Goal: Task Accomplishment & Management: Manage account settings

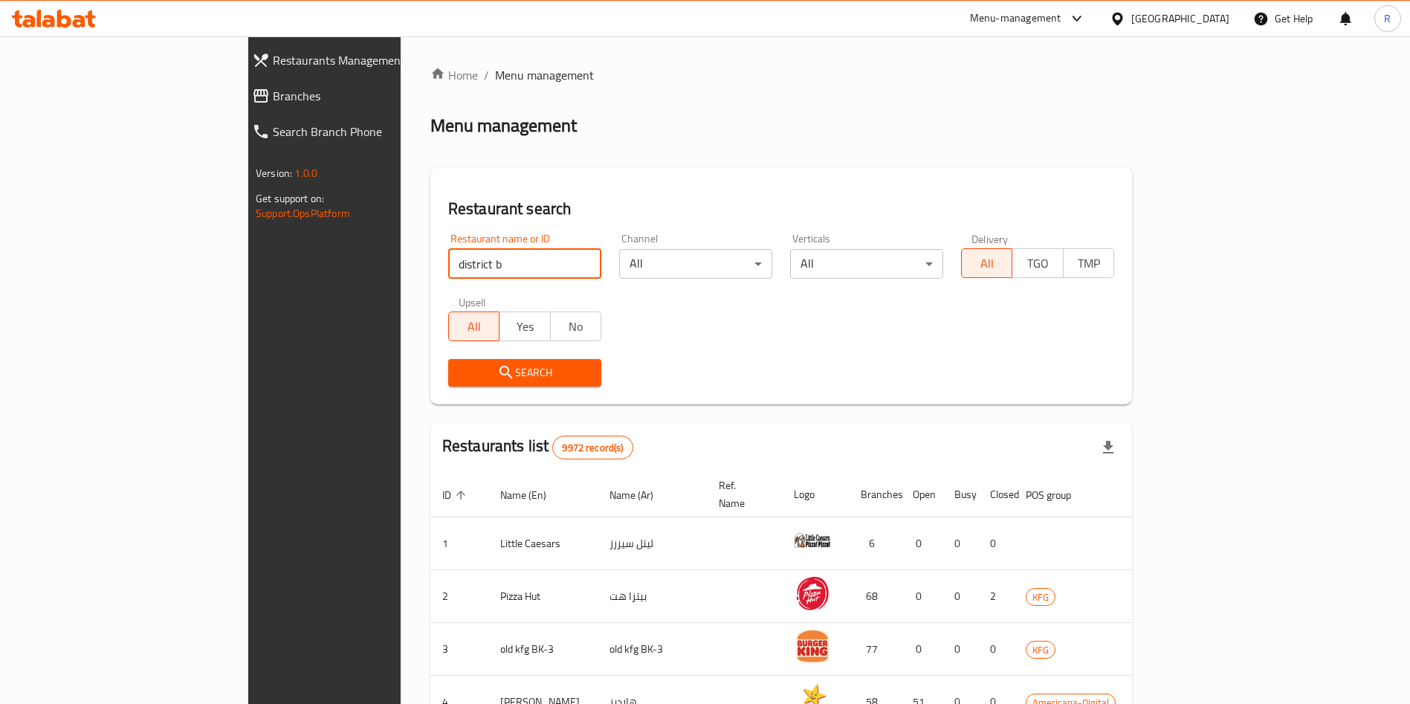
type input "district b"
click button "Search" at bounding box center [524, 373] width 153 height 28
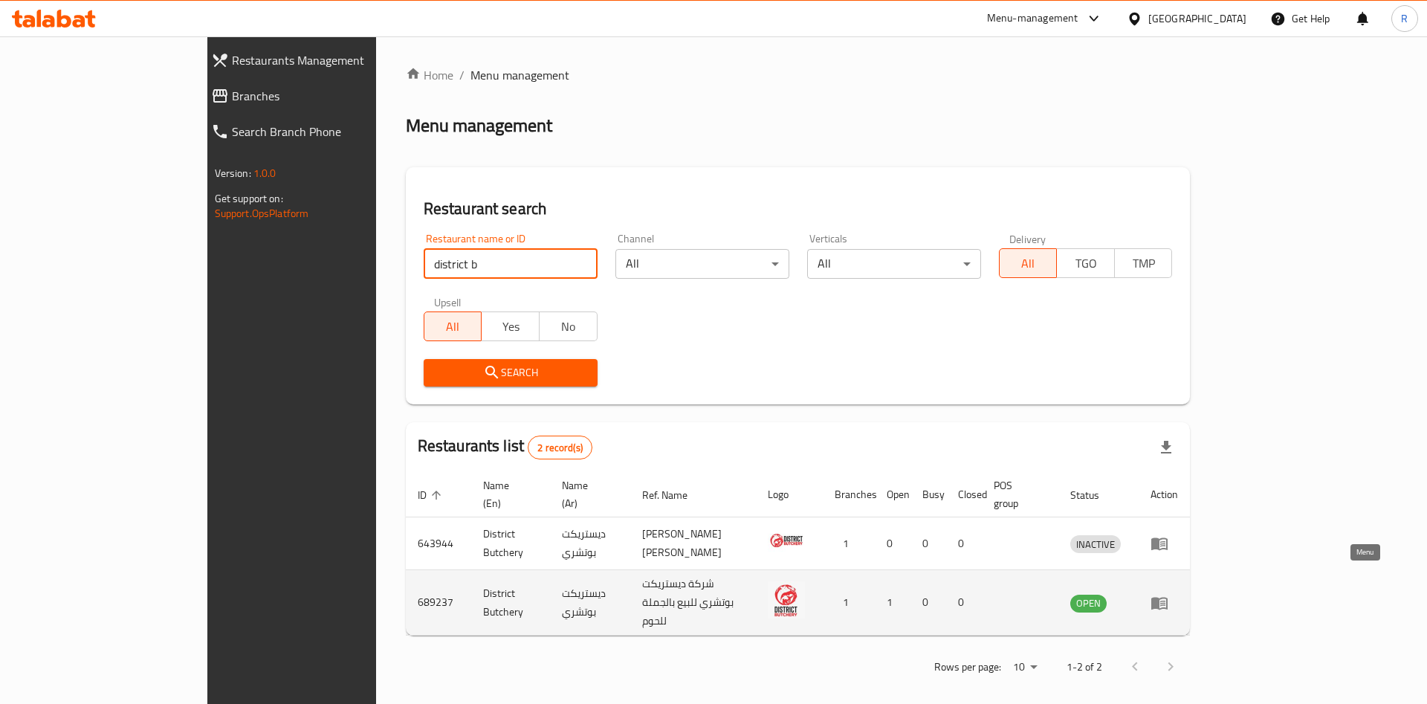
click at [1168, 594] on icon "enhanced table" at bounding box center [1160, 603] width 18 height 18
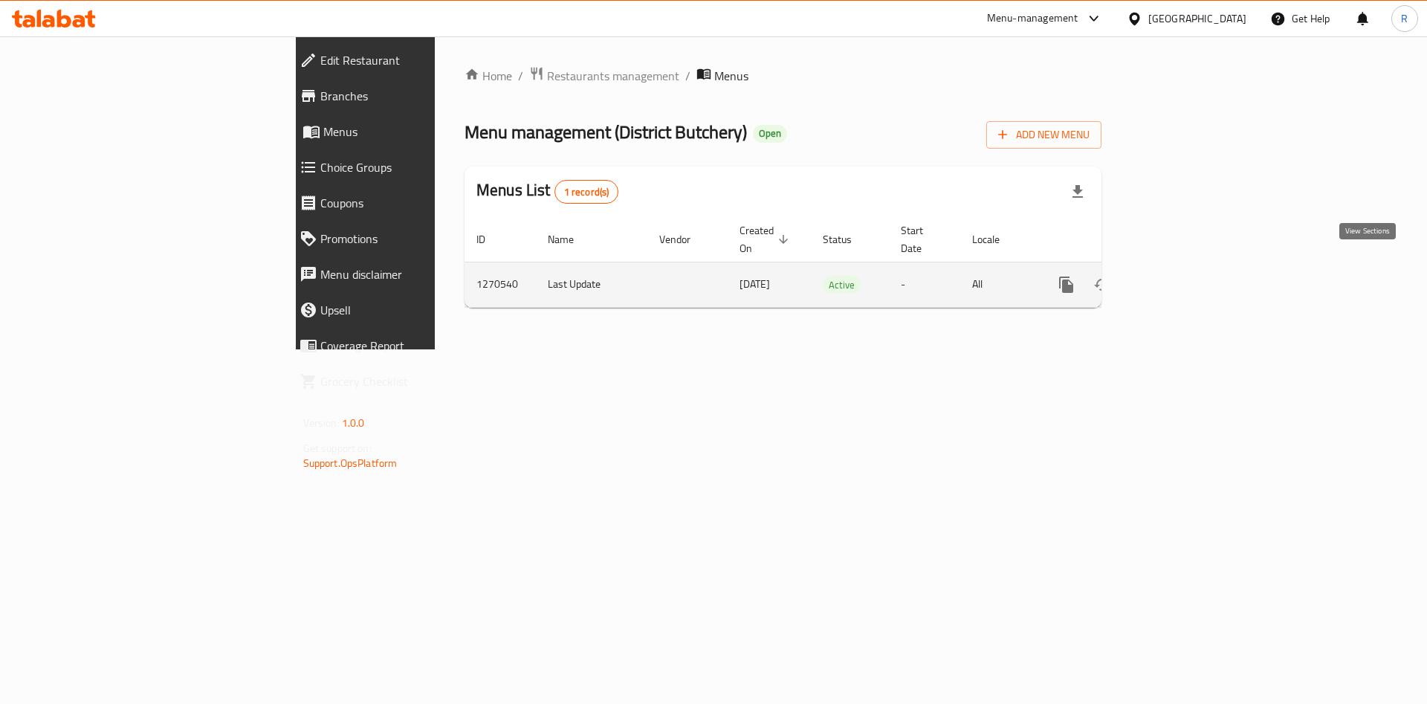
click at [1183, 276] on icon "enhanced table" at bounding box center [1174, 285] width 18 height 18
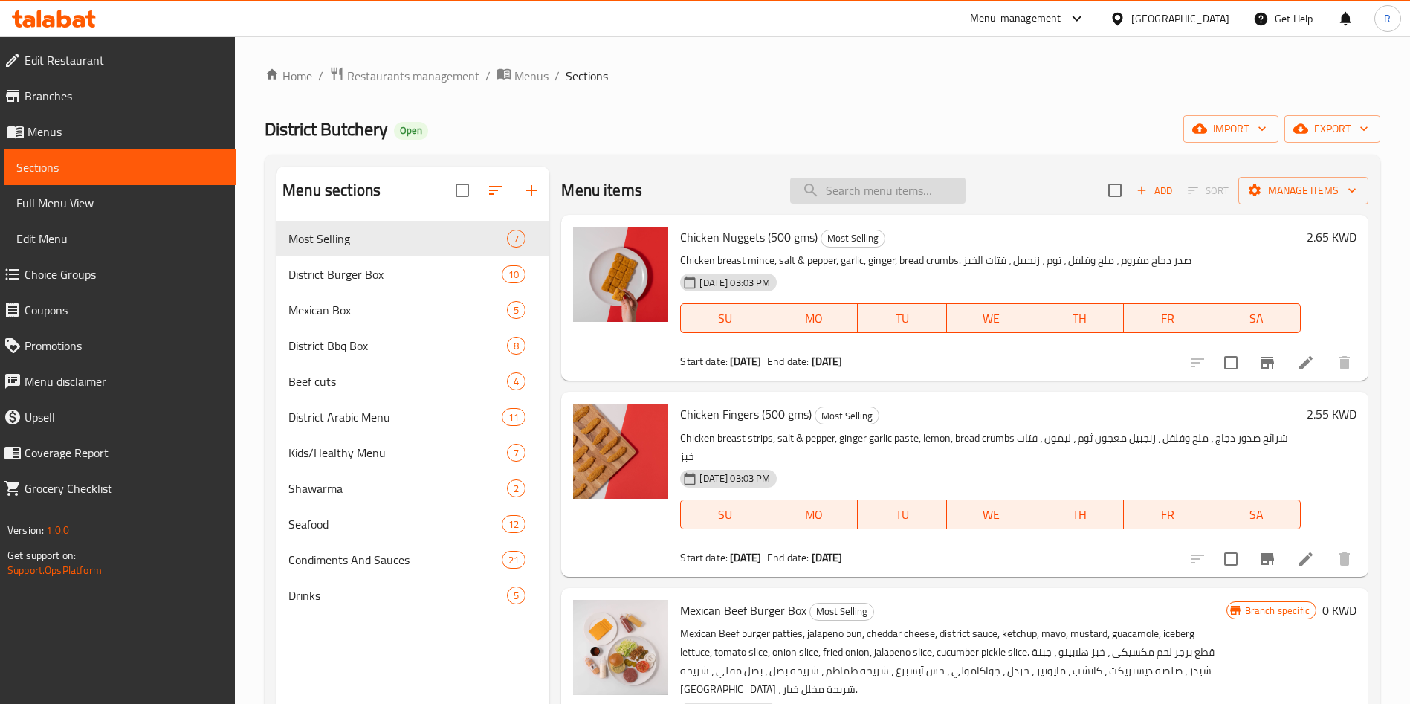
click at [850, 195] on input "search" at bounding box center [877, 191] width 175 height 26
paste input "South African tenderloin"
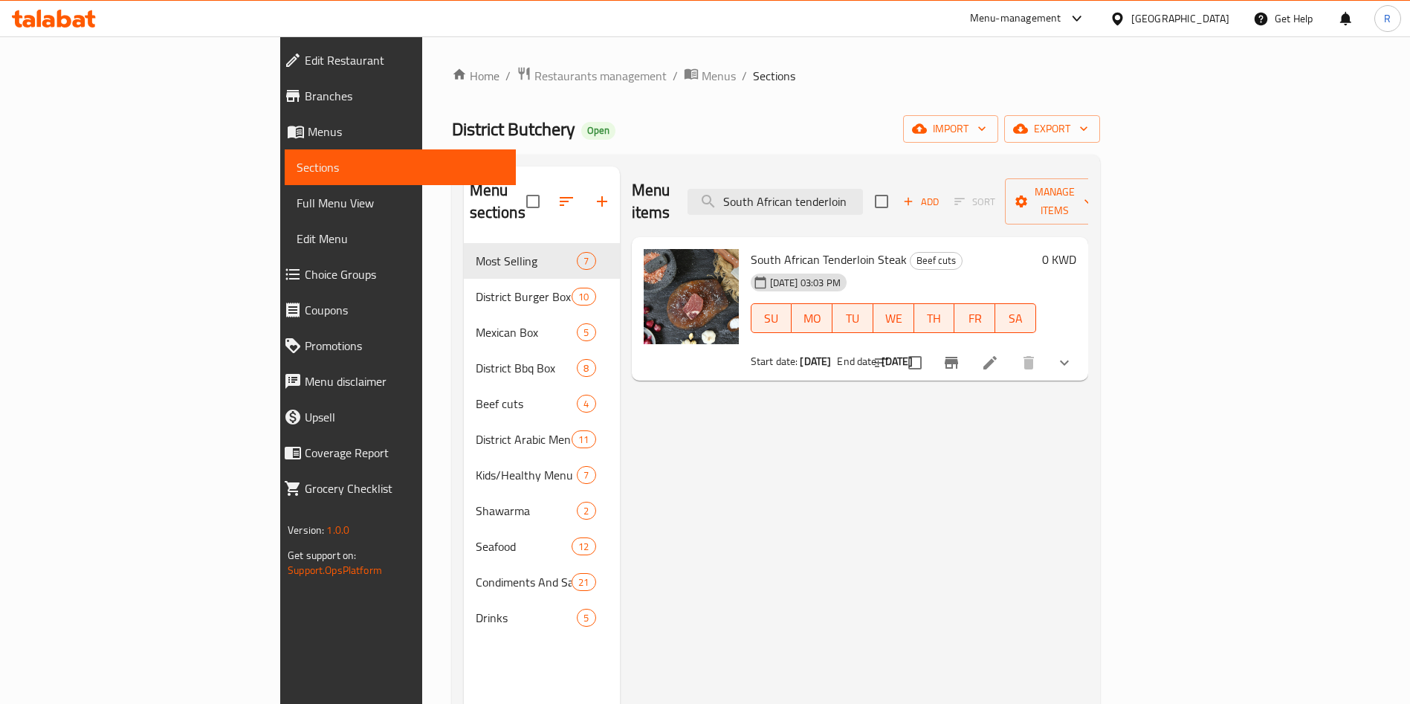
type input "South African tenderloin"
click at [960, 354] on icon "Branch-specific-item" at bounding box center [951, 363] width 18 height 18
click at [999, 354] on icon at bounding box center [990, 363] width 18 height 18
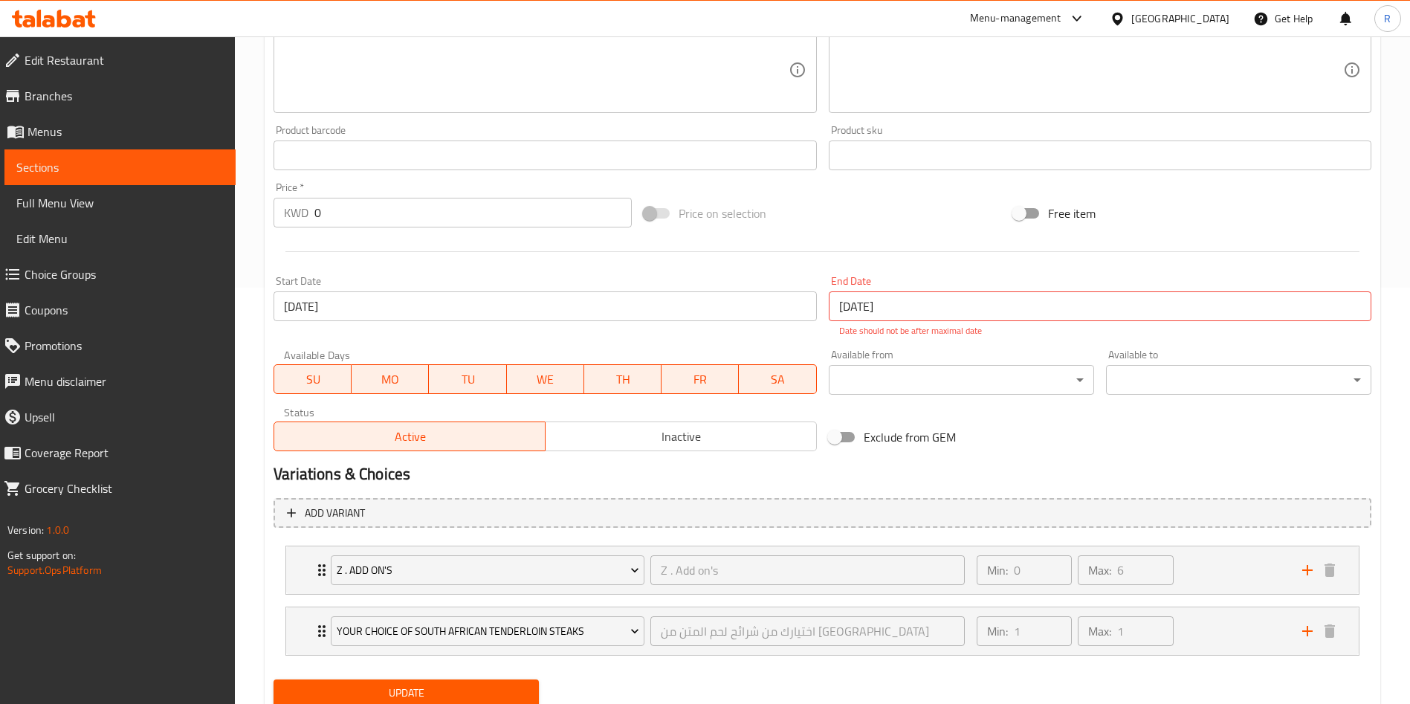
scroll to position [446, 0]
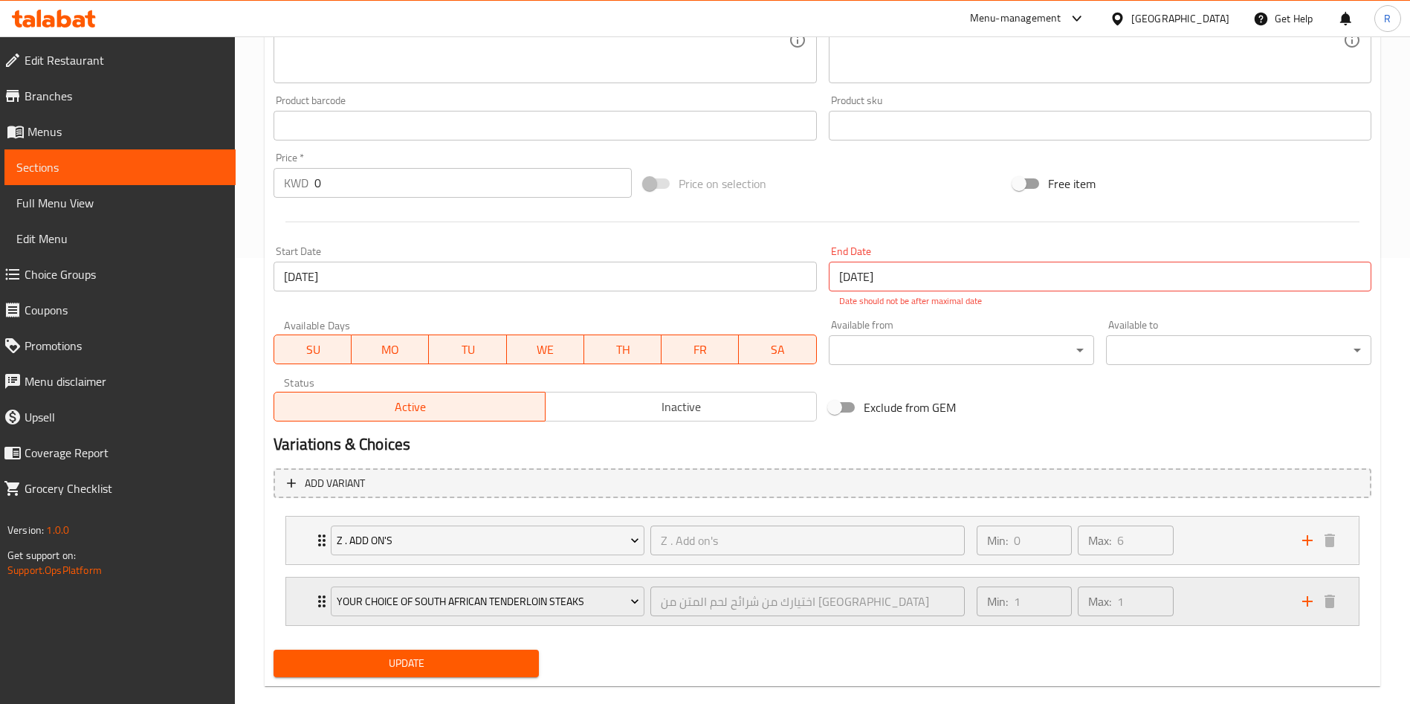
click at [1207, 586] on div "Min: 1 ​ Max: 1 ​" at bounding box center [1131, 602] width 326 height 48
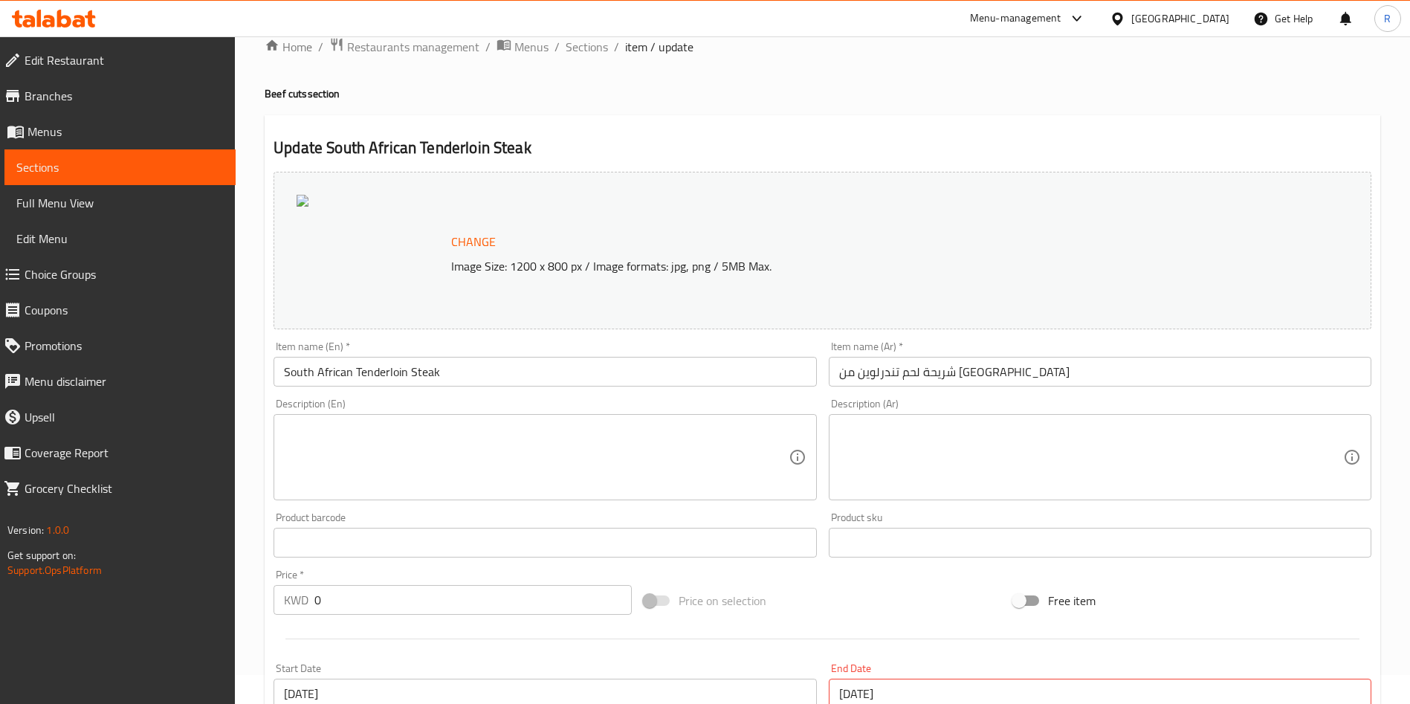
scroll to position [0, 0]
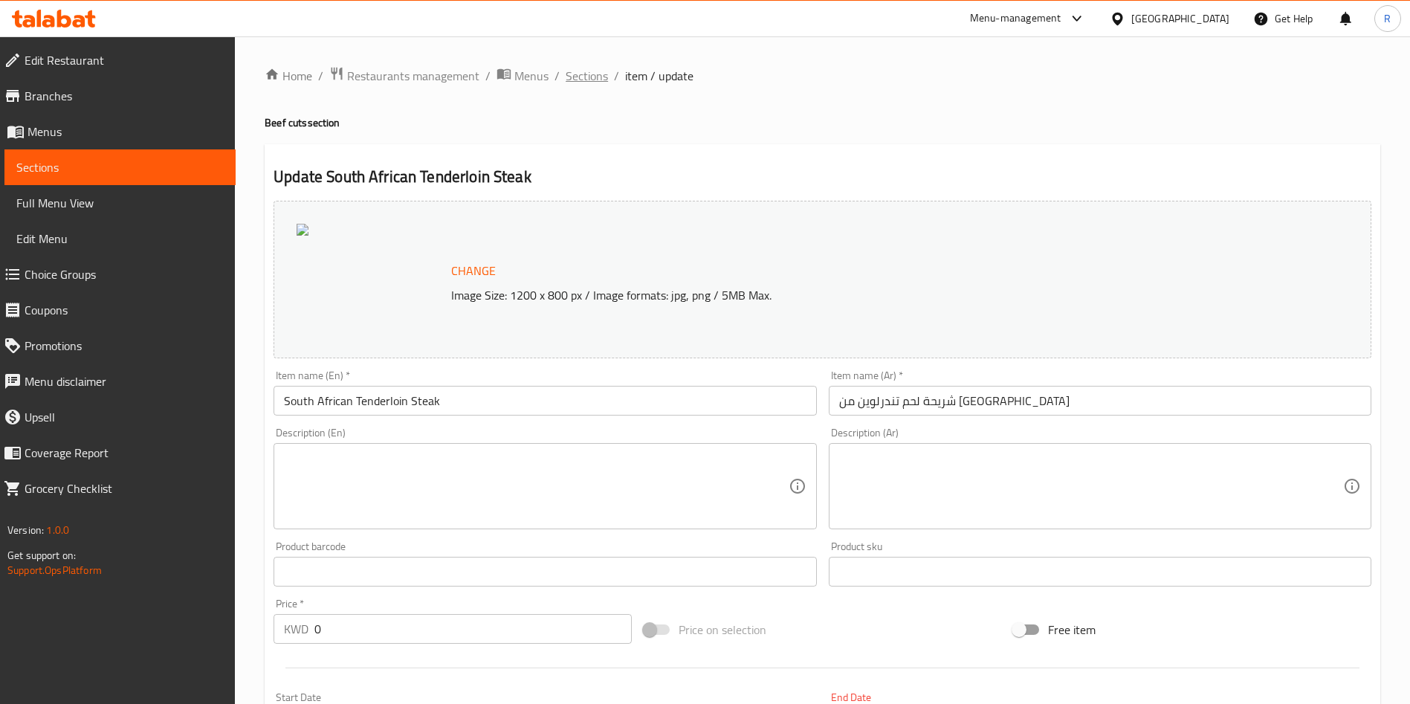
click at [576, 73] on span "Sections" at bounding box center [587, 76] width 42 height 18
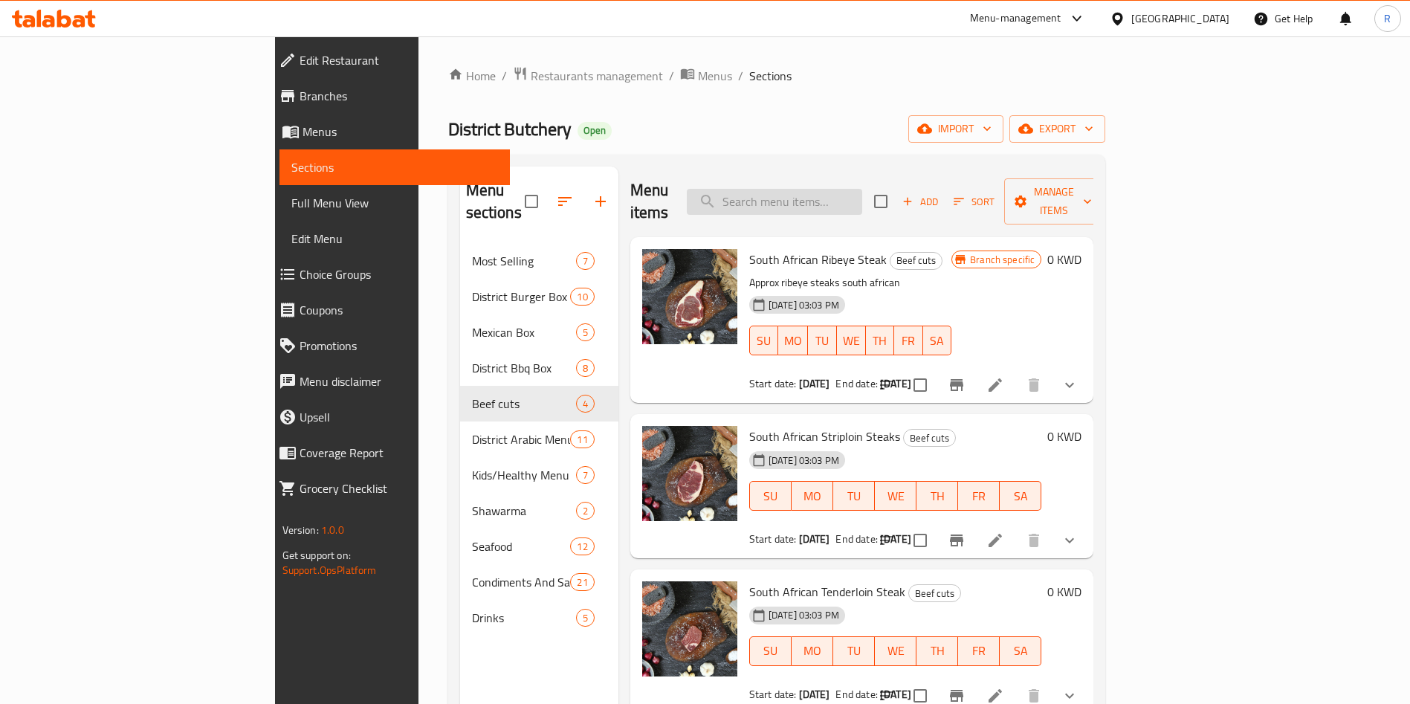
click at [848, 195] on input "search" at bounding box center [774, 202] width 175 height 26
paste input "South African tenderloin"
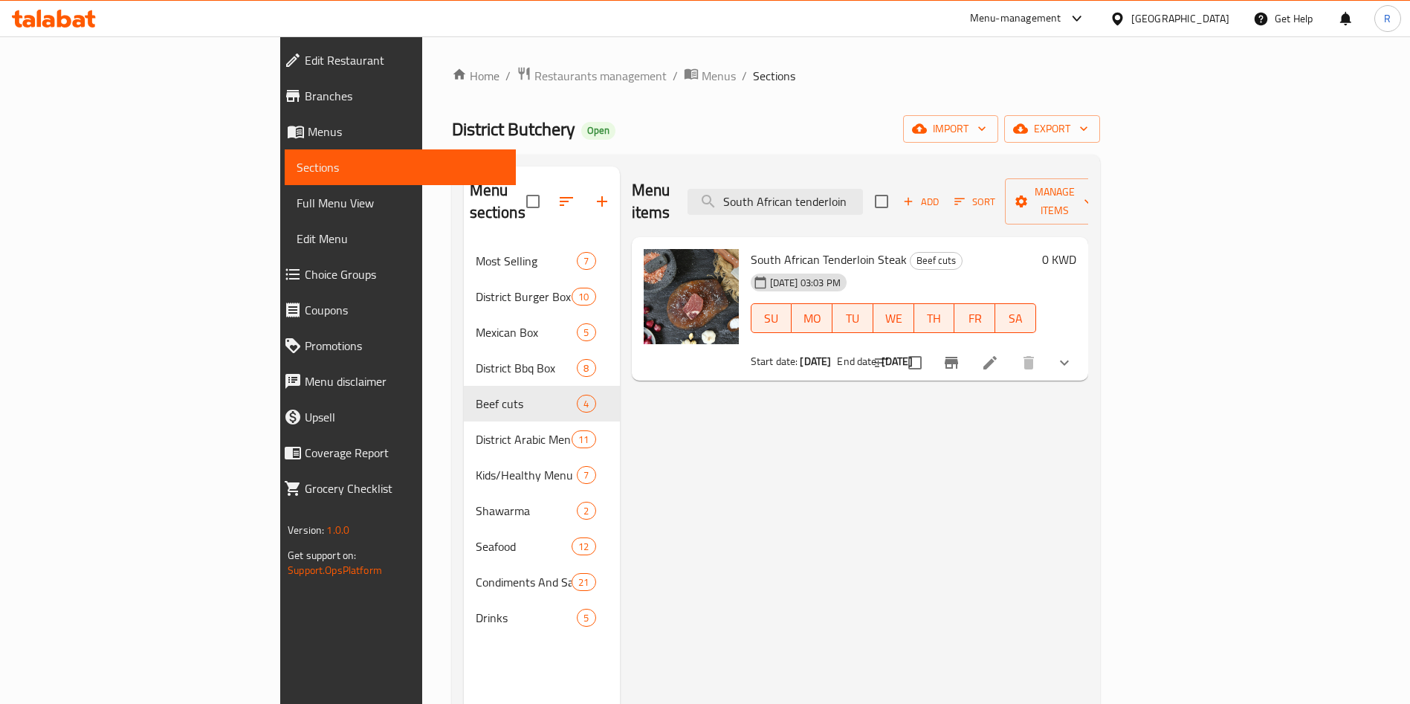
type input "South African tenderloin"
click at [958, 357] on icon "Branch-specific-item" at bounding box center [951, 363] width 13 height 12
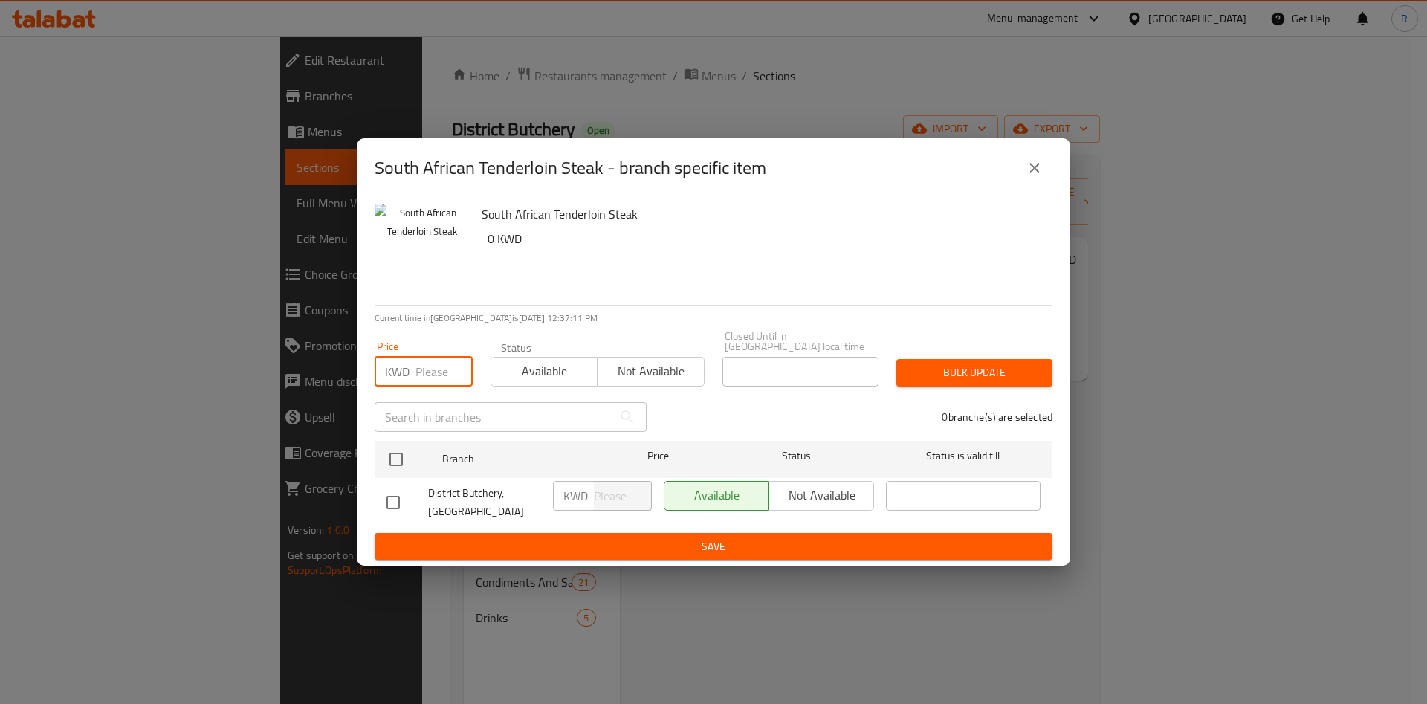
click at [432, 363] on input "number" at bounding box center [443, 372] width 57 height 30
type input "0"
click at [401, 462] on input "checkbox" at bounding box center [396, 459] width 31 height 31
checkbox input "true"
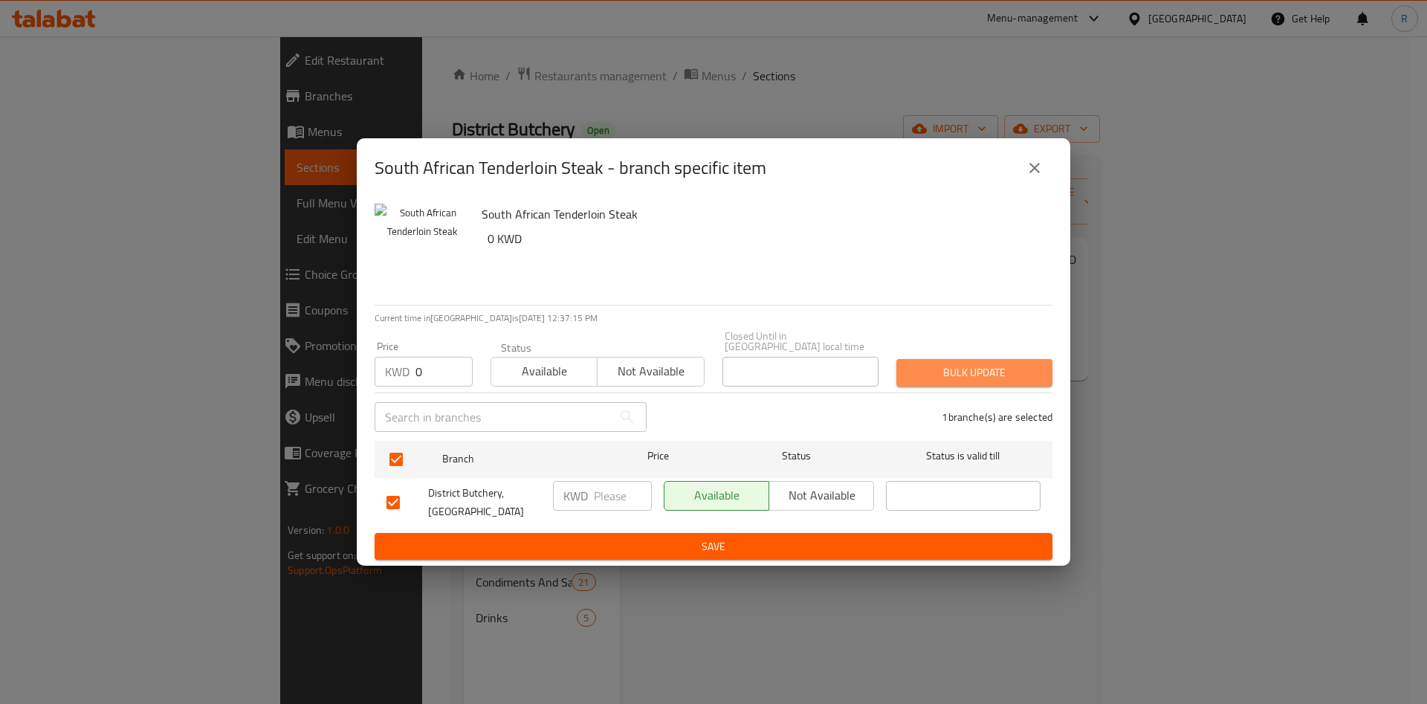
click at [928, 379] on span "Bulk update" at bounding box center [974, 372] width 132 height 19
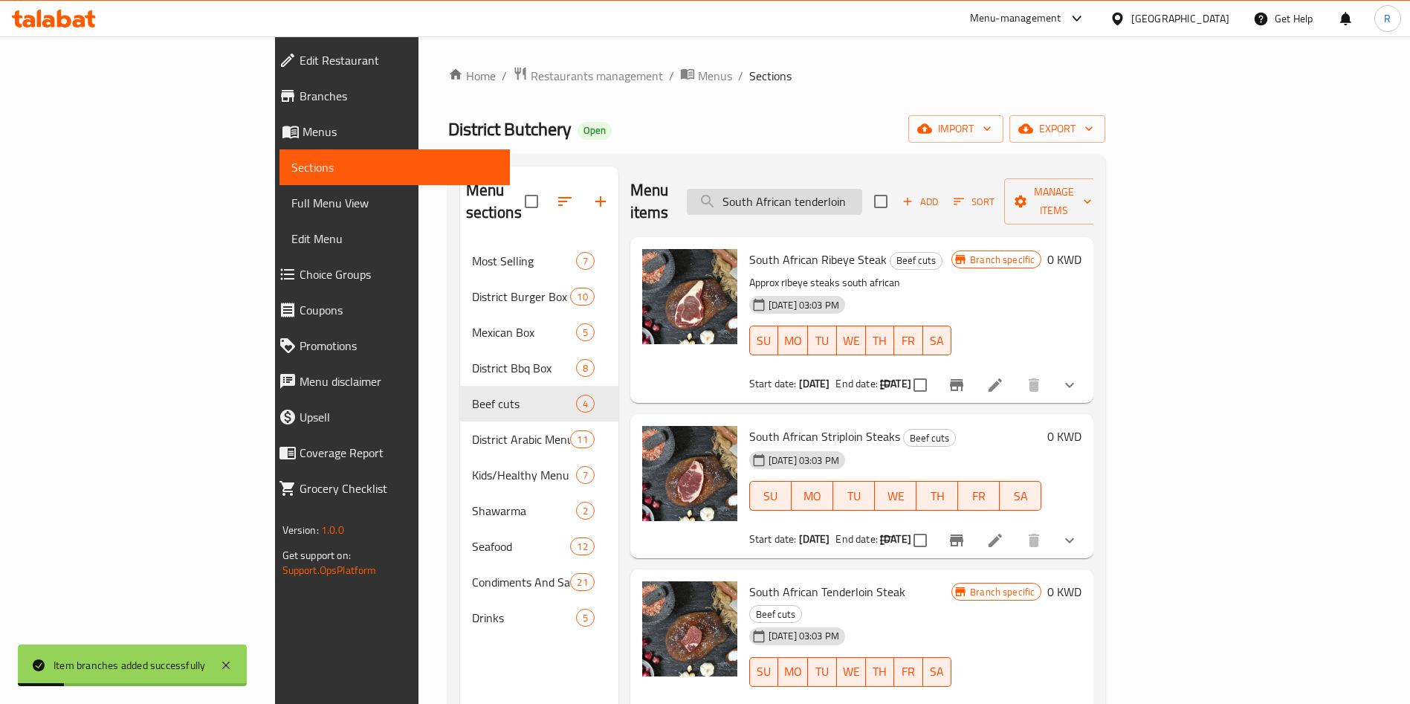
click at [862, 191] on input "South African tenderloin" at bounding box center [774, 202] width 175 height 26
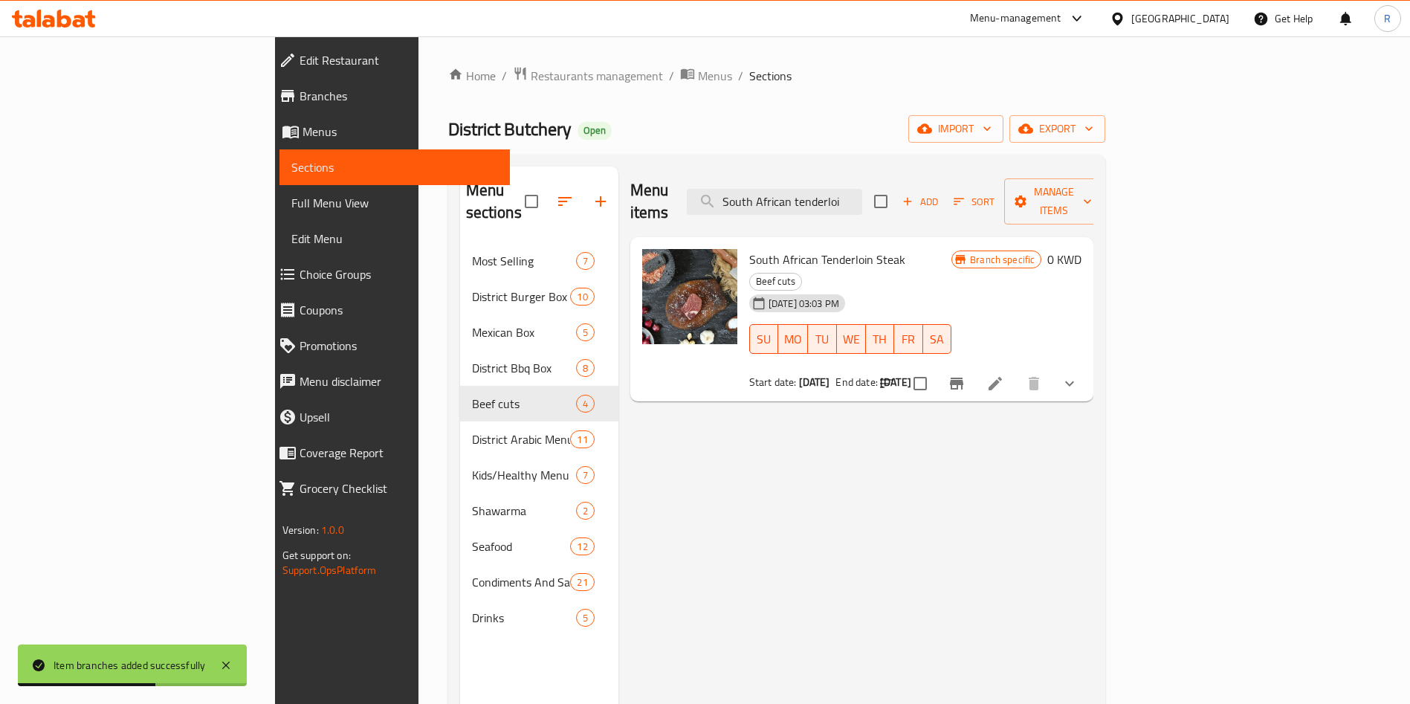
type input "South African tenderloi"
click at [963, 378] on icon "Branch-specific-item" at bounding box center [956, 384] width 13 height 12
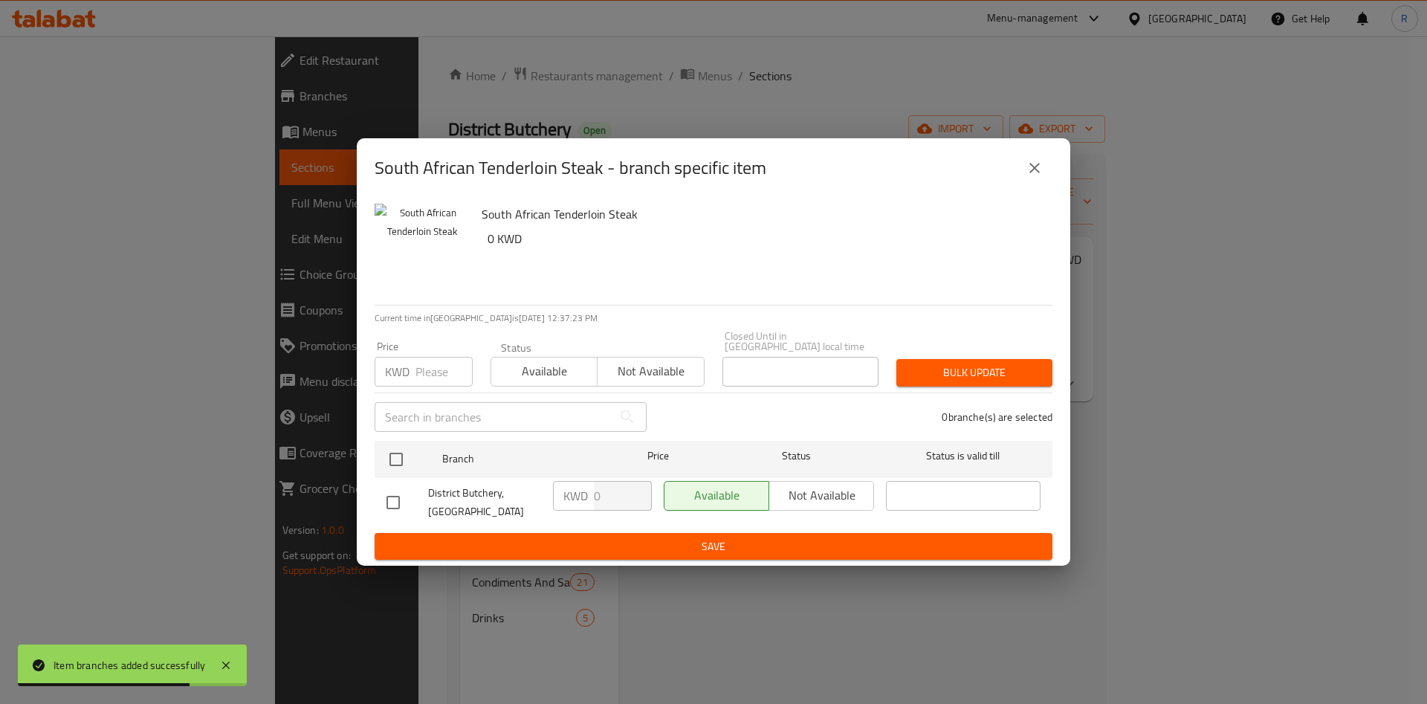
click at [1033, 177] on icon "close" at bounding box center [1035, 168] width 18 height 18
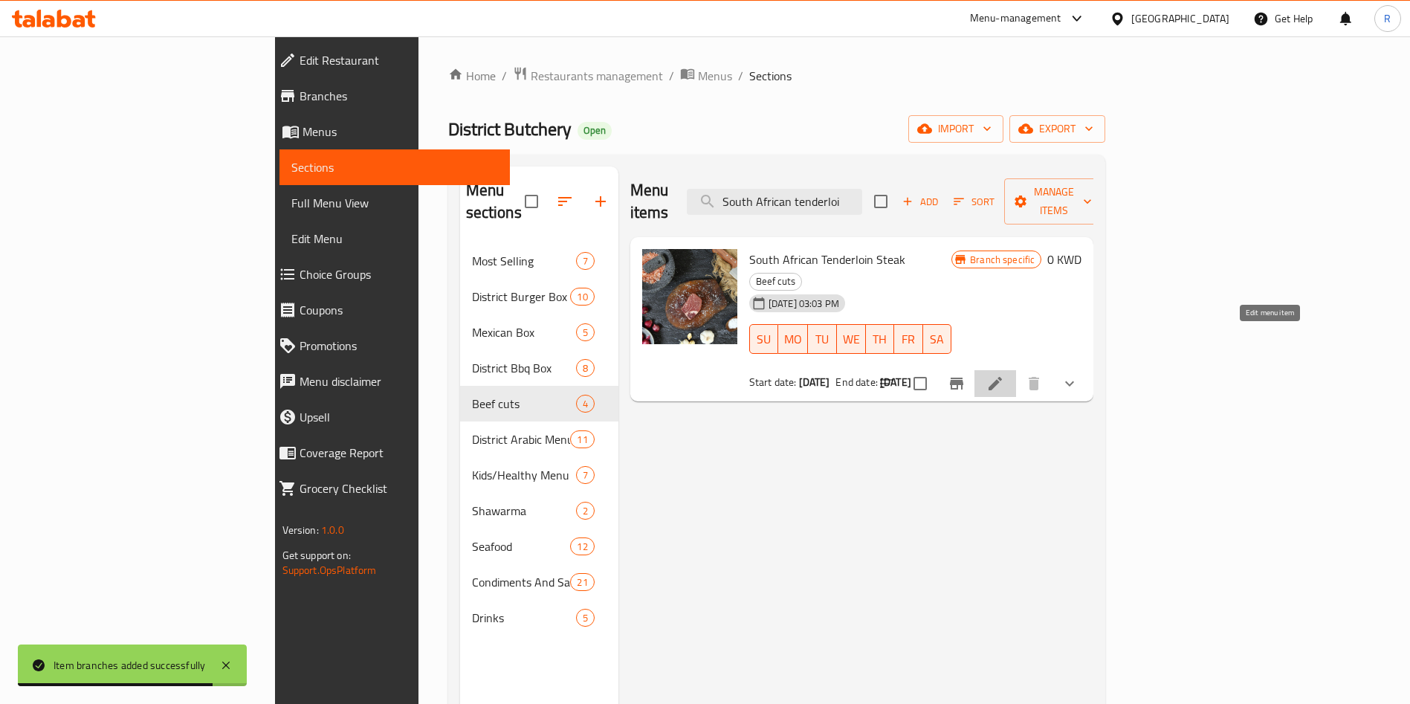
click at [1004, 375] on icon at bounding box center [995, 384] width 18 height 18
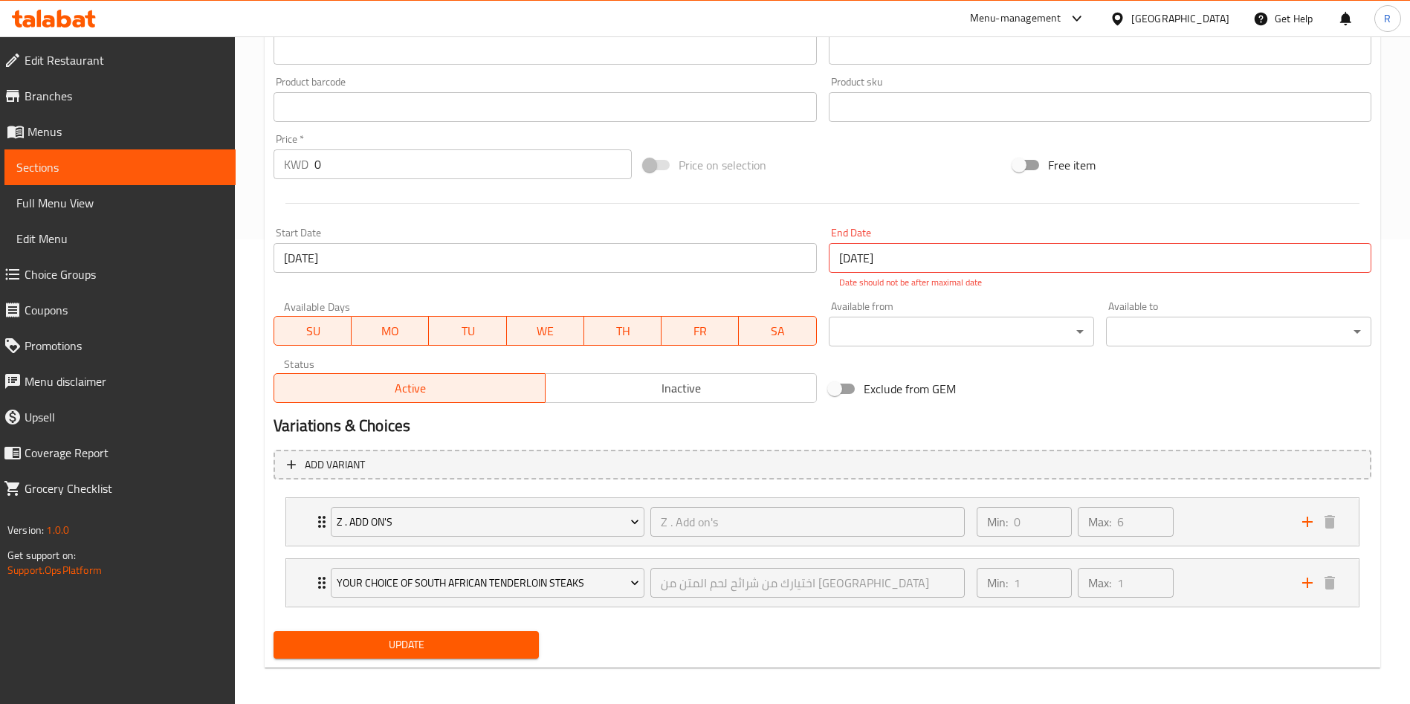
scroll to position [470, 0]
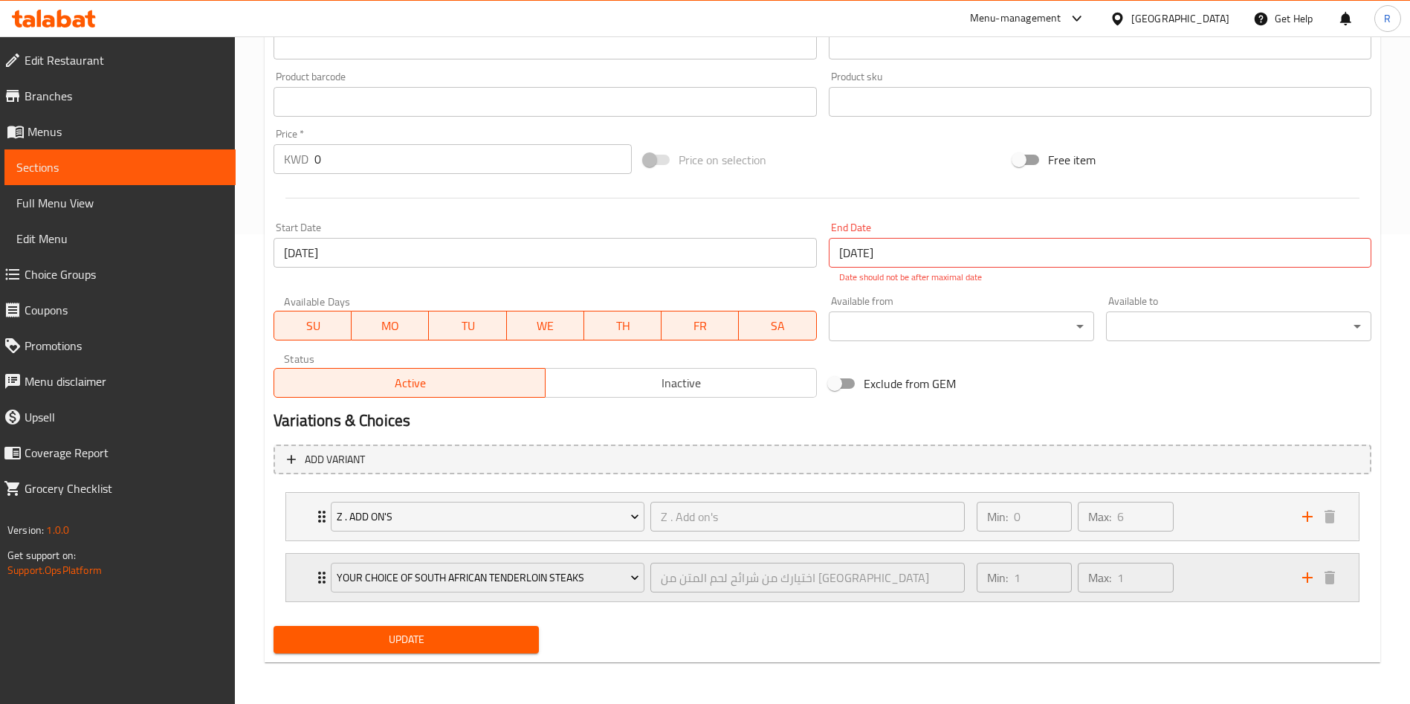
click at [1194, 573] on div "Min: 1 ​ Max: 1 ​" at bounding box center [1131, 578] width 326 height 48
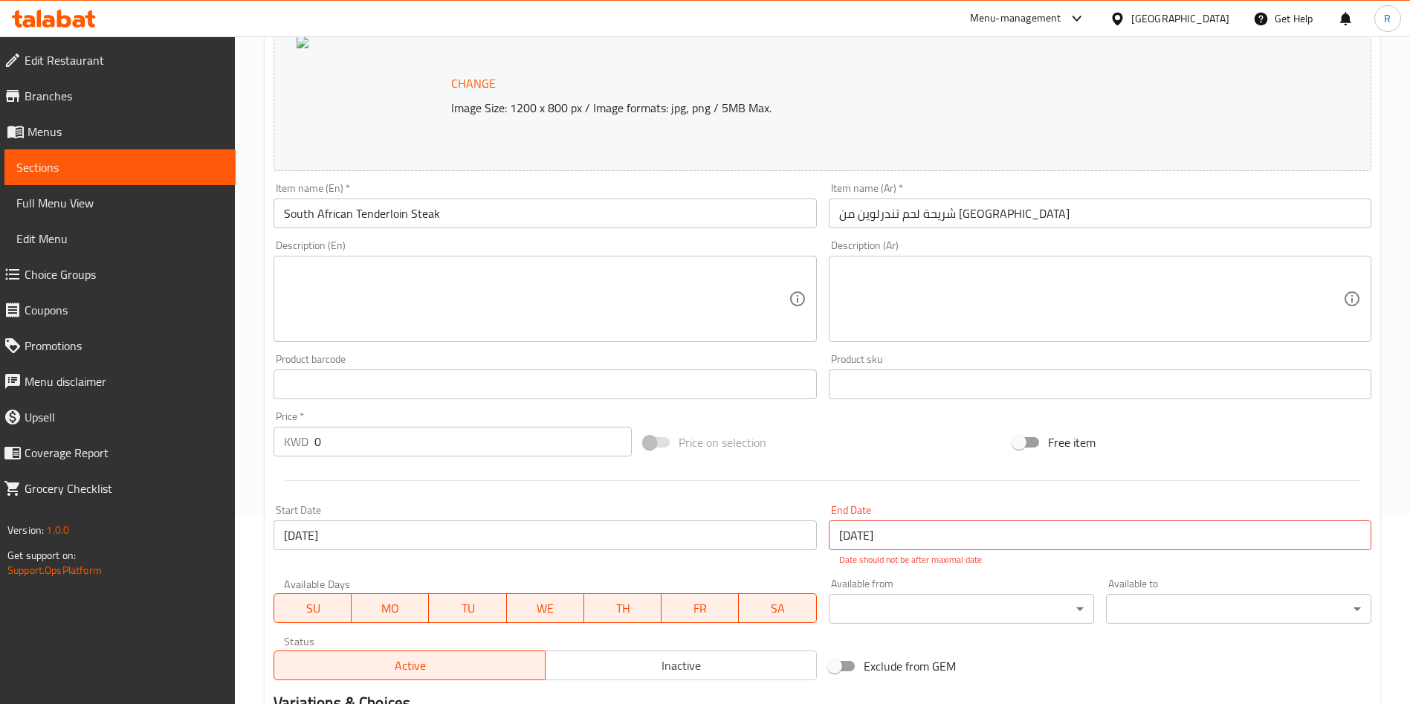
scroll to position [0, 0]
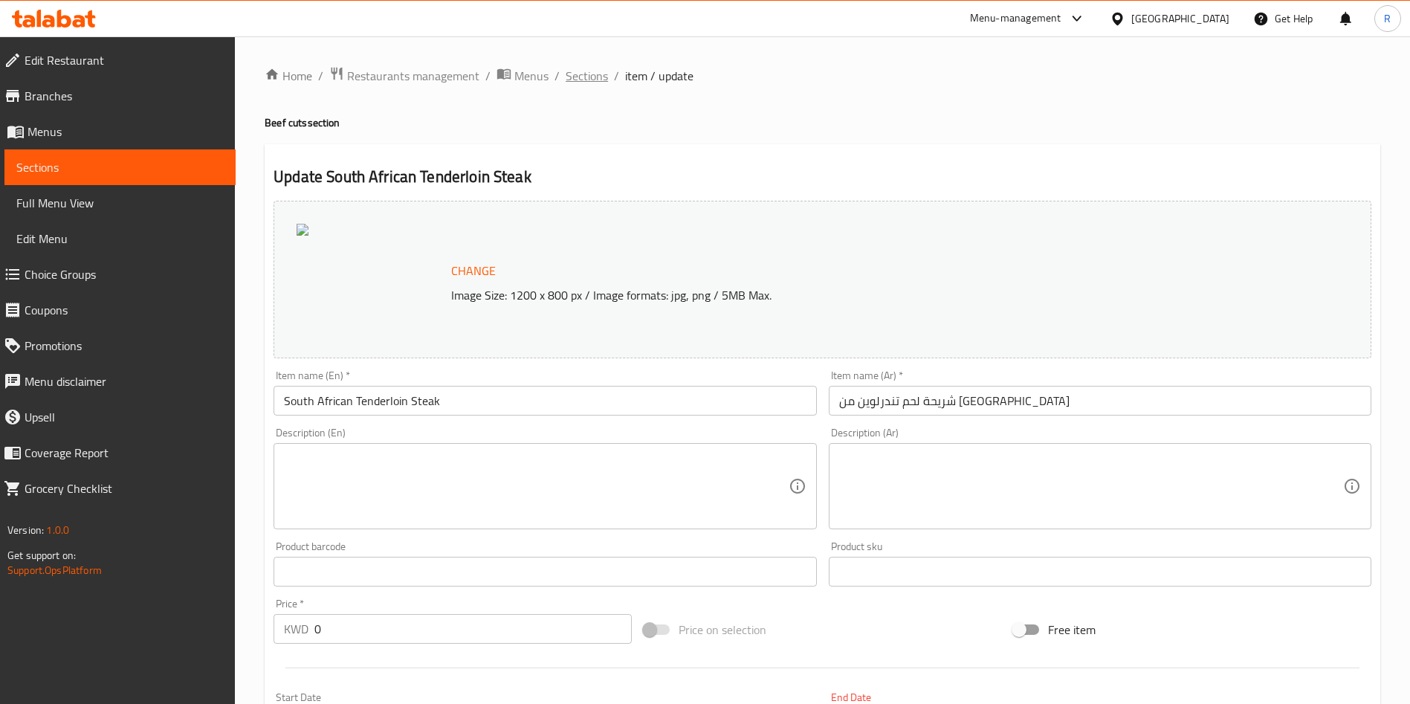
click at [594, 80] on span "Sections" at bounding box center [587, 76] width 42 height 18
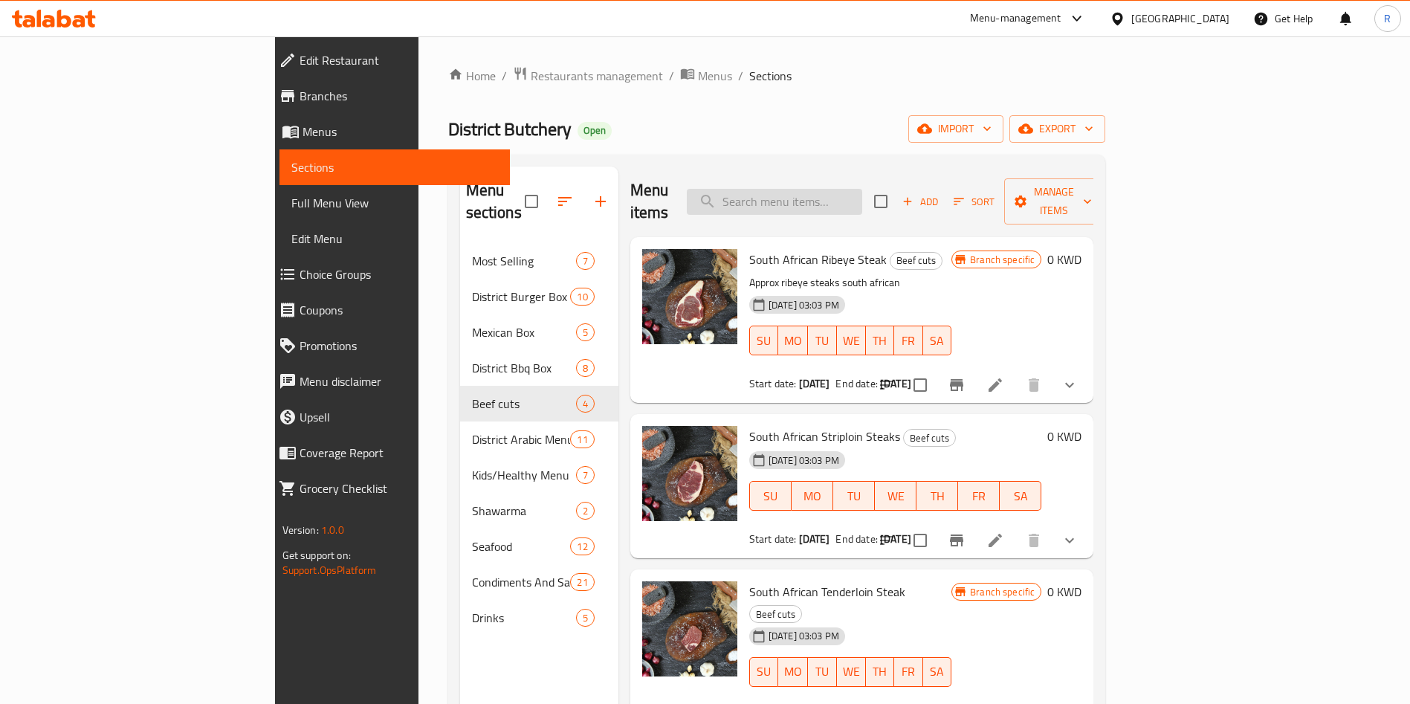
click at [853, 199] on input "search" at bounding box center [774, 202] width 175 height 26
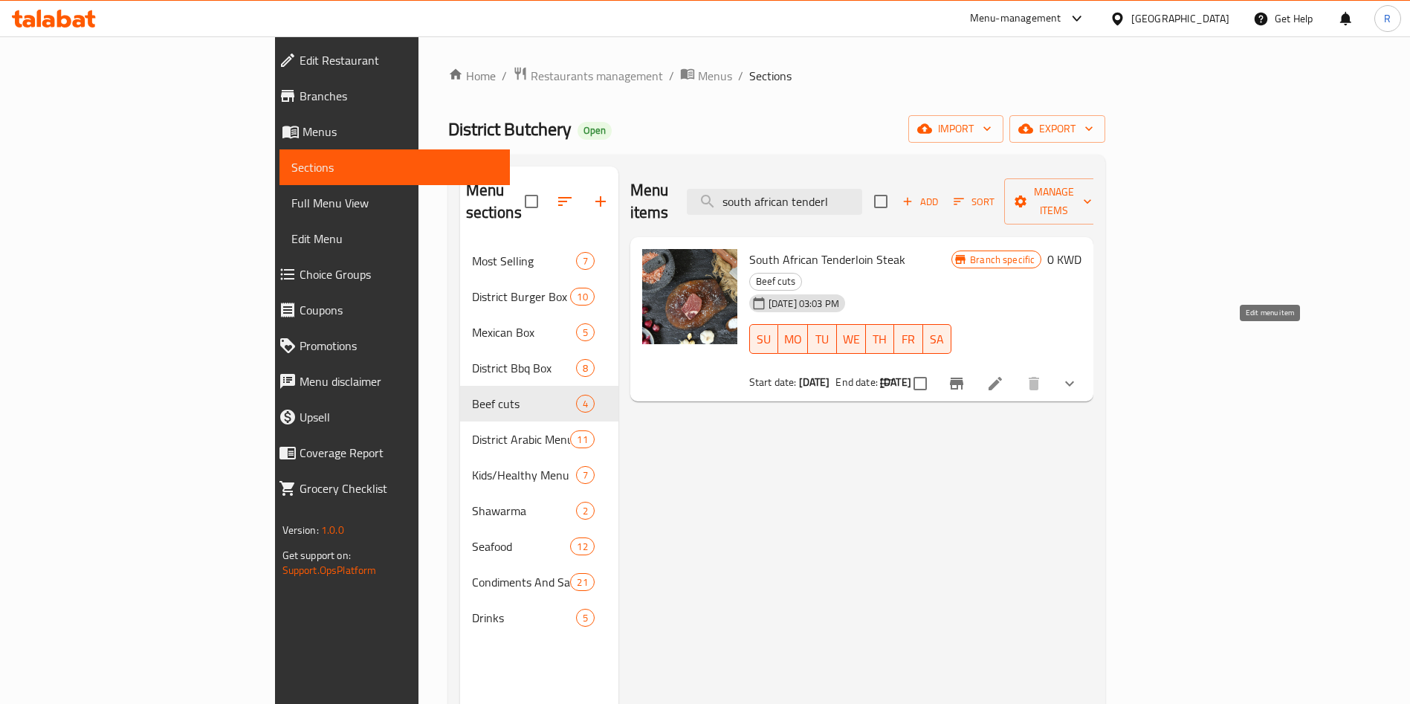
type input "south african tenderl"
click at [1004, 375] on icon at bounding box center [995, 384] width 18 height 18
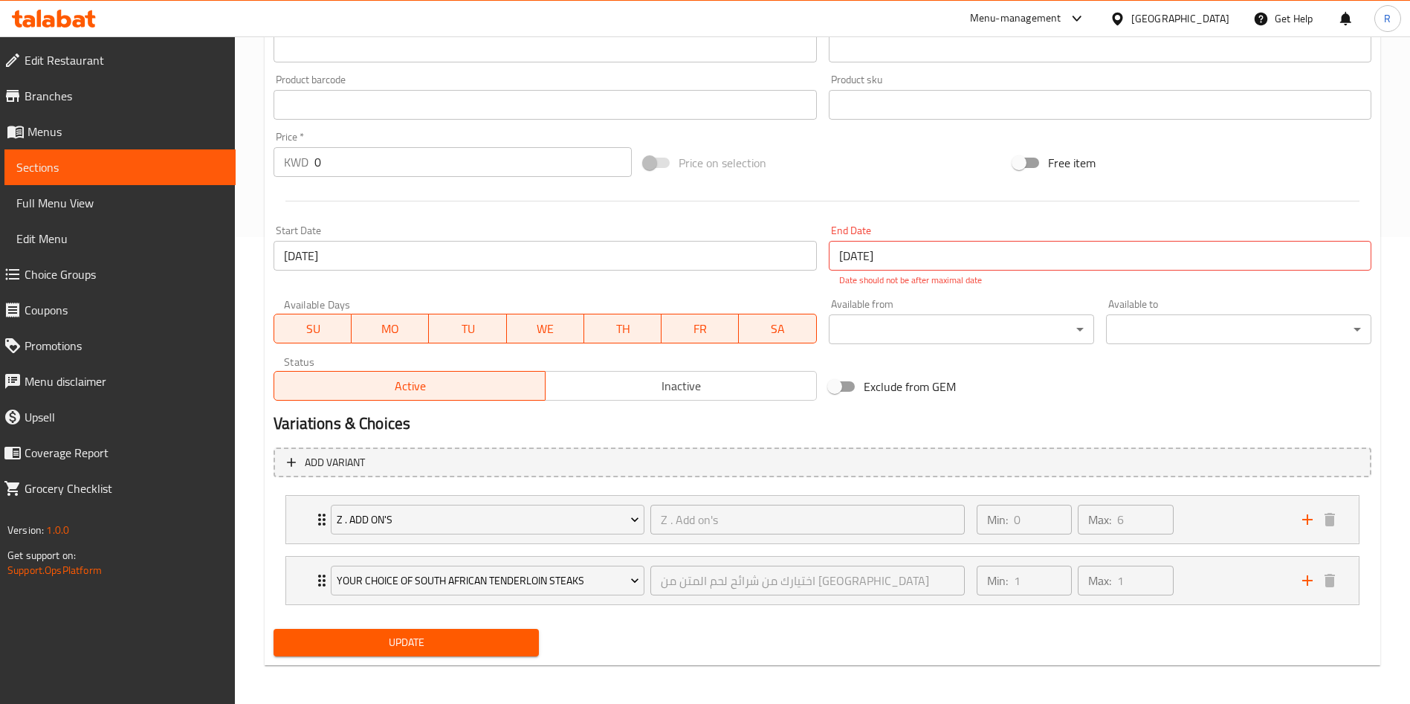
scroll to position [470, 0]
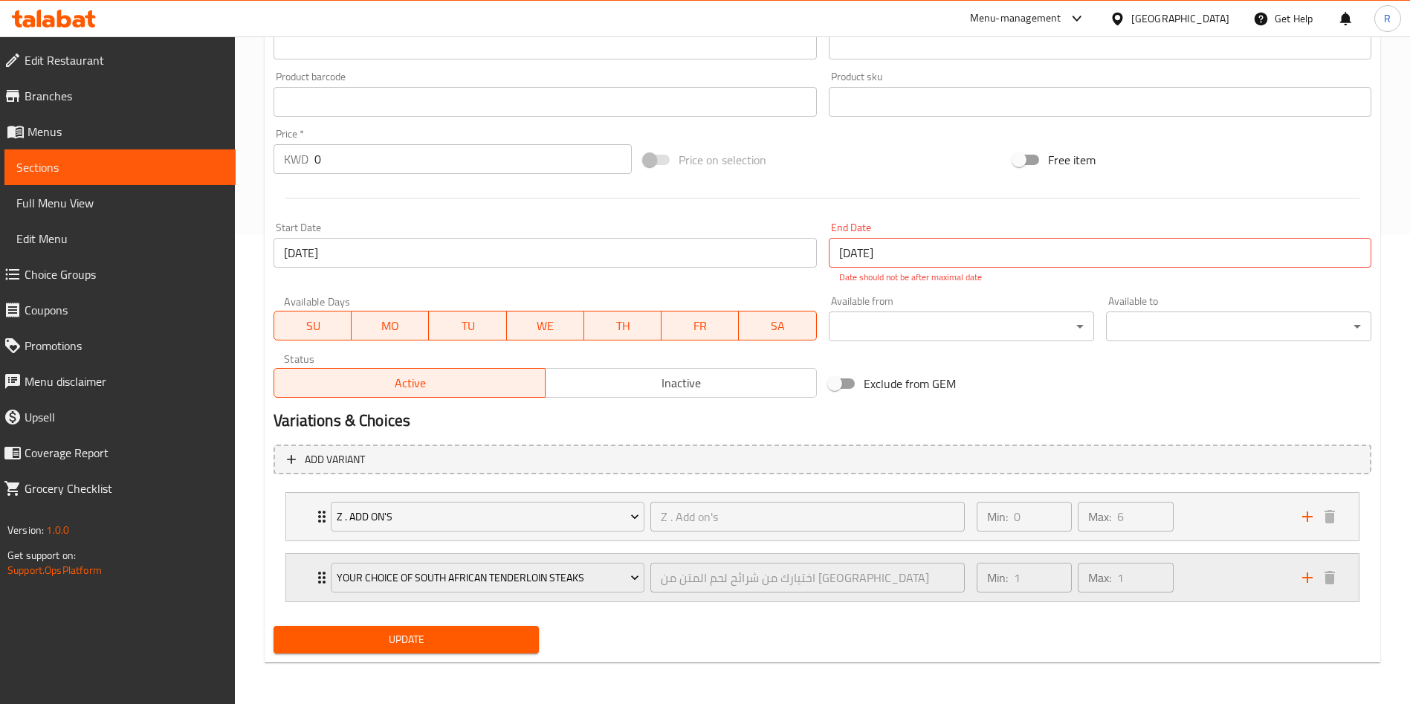
click at [1200, 575] on div "Min: 1 ​ Max: 1 ​" at bounding box center [1131, 578] width 326 height 48
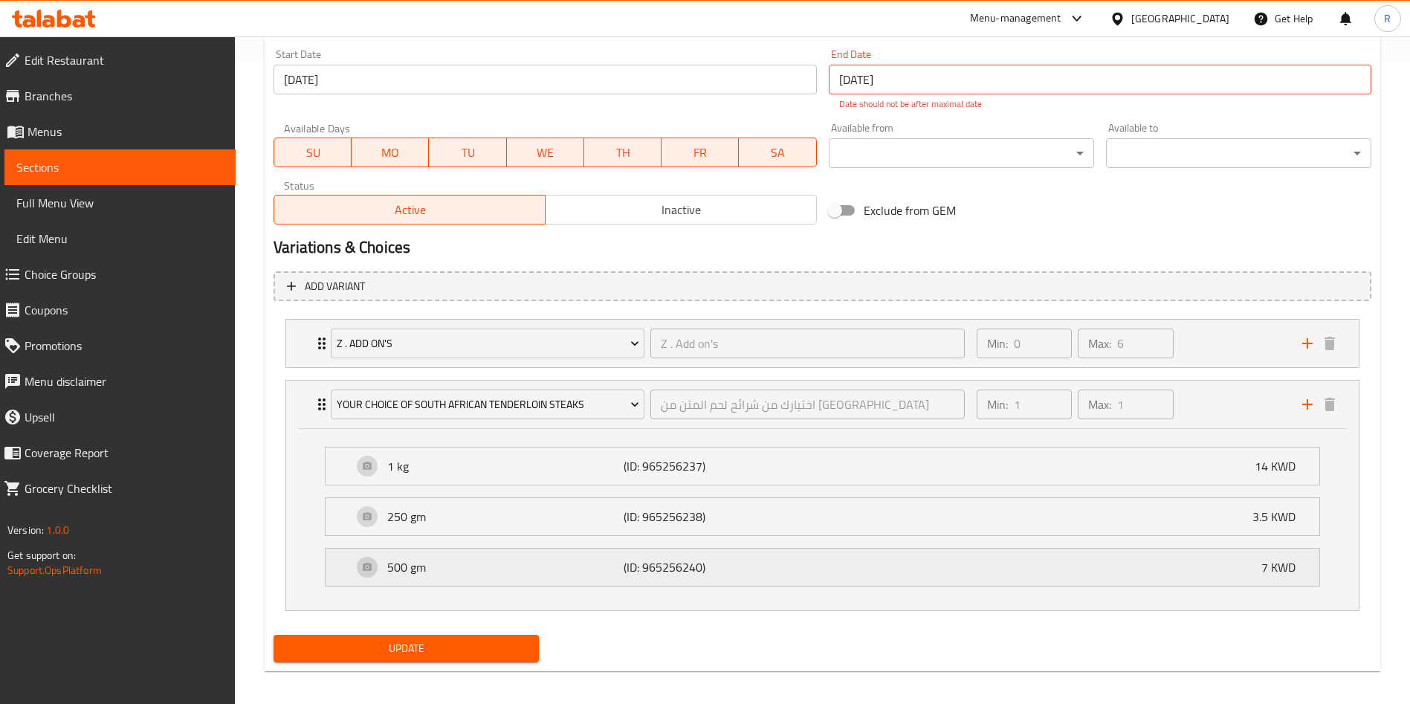
scroll to position [652, 0]
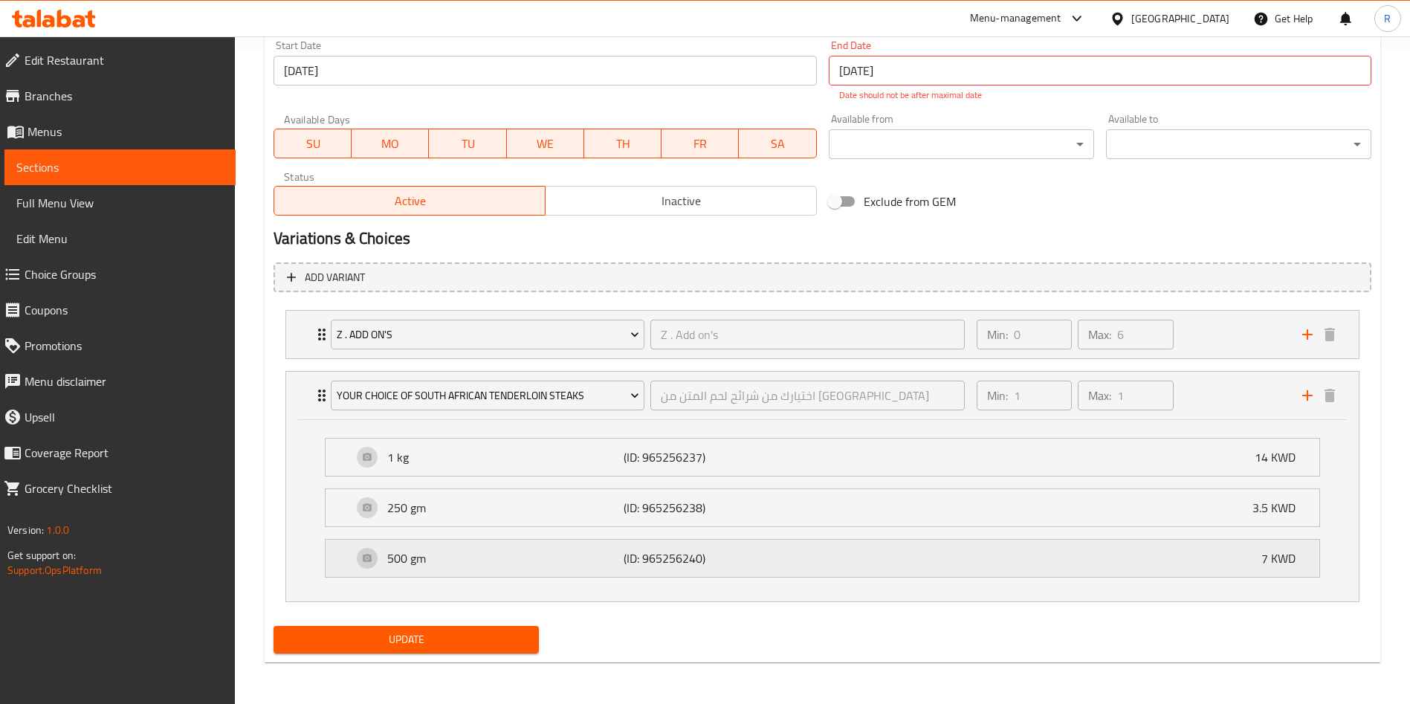
click at [1187, 558] on div "500 gm (ID: 965256240) 7 KWD" at bounding box center [826, 558] width 949 height 37
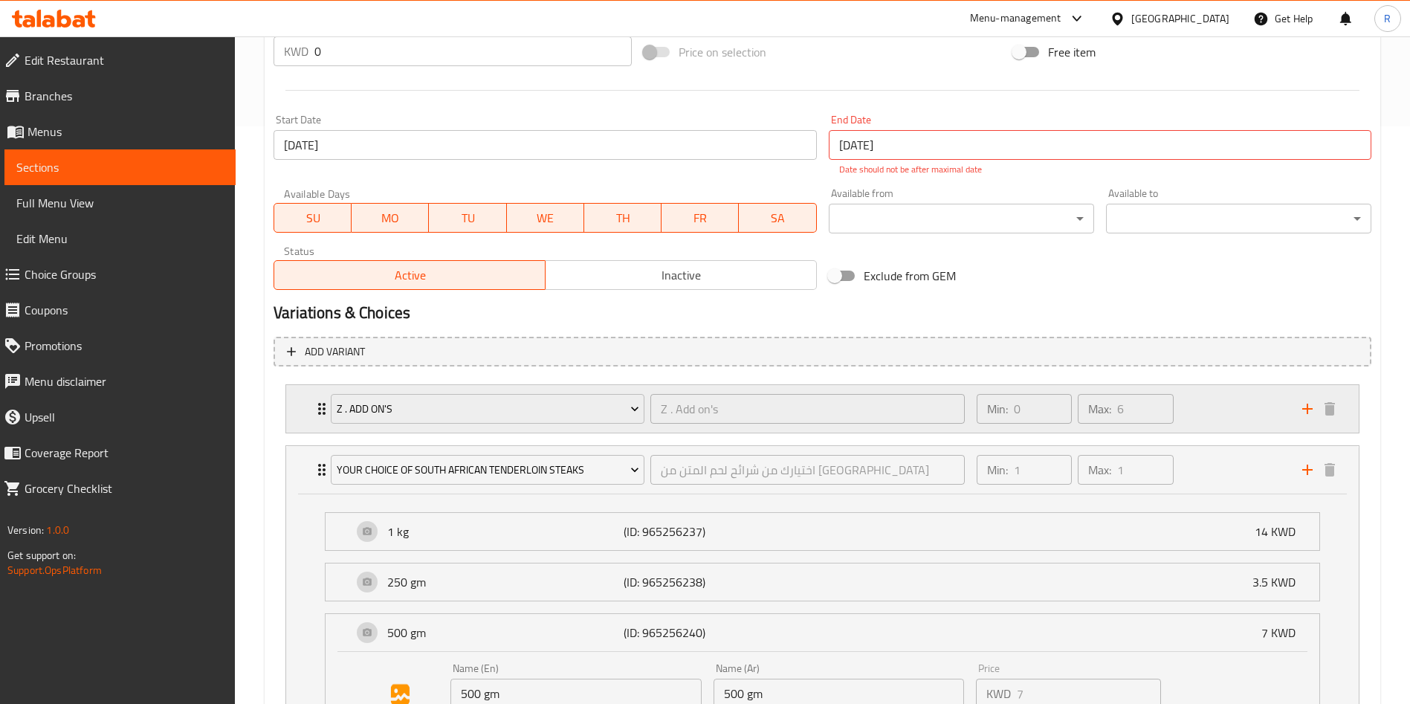
scroll to position [543, 0]
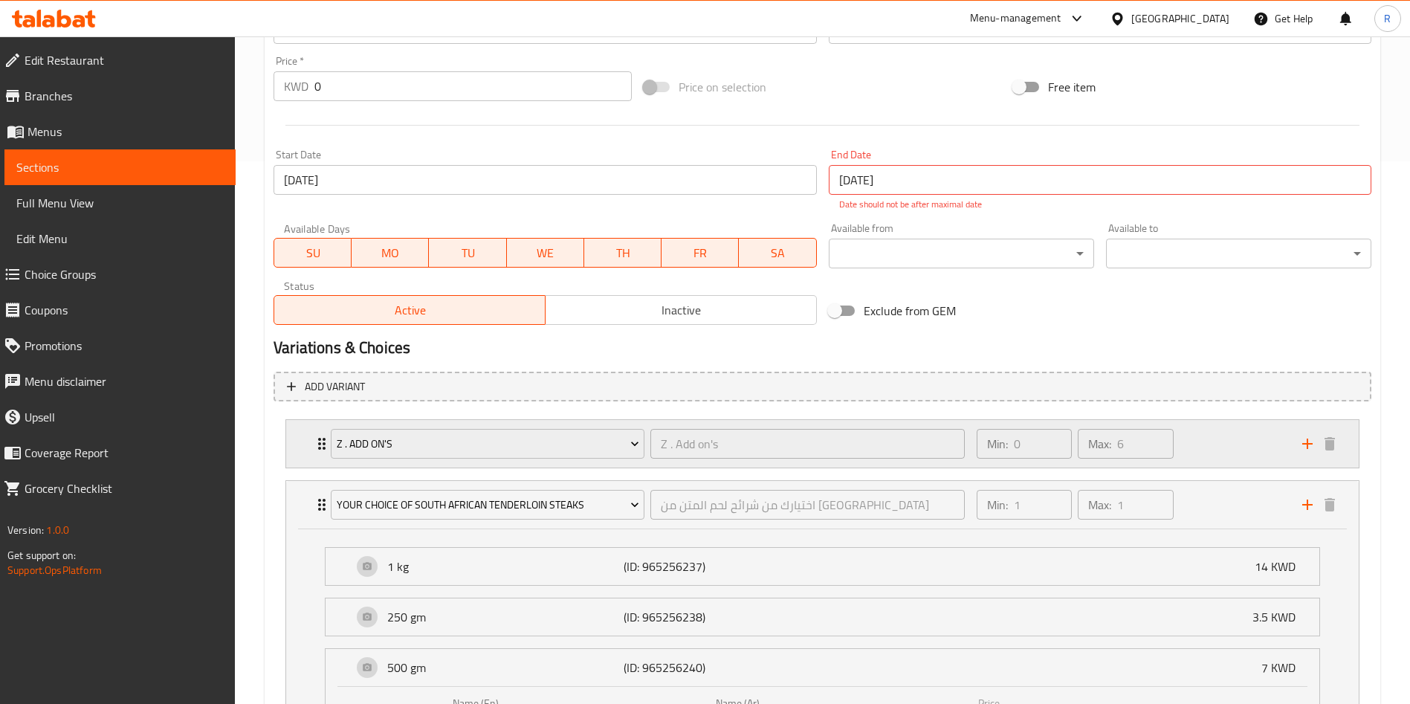
click at [1216, 445] on div "Min: 0 ​ Max: 6 ​" at bounding box center [1131, 444] width 326 height 48
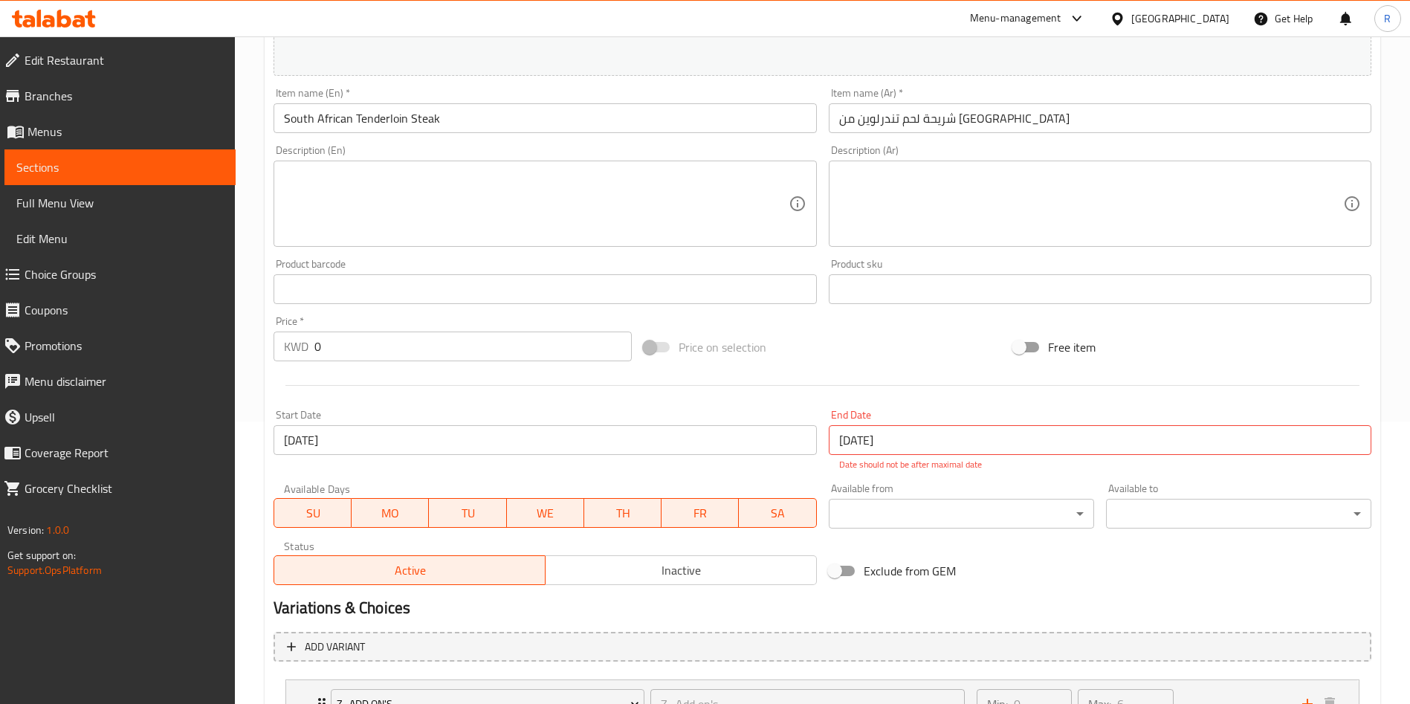
scroll to position [208, 0]
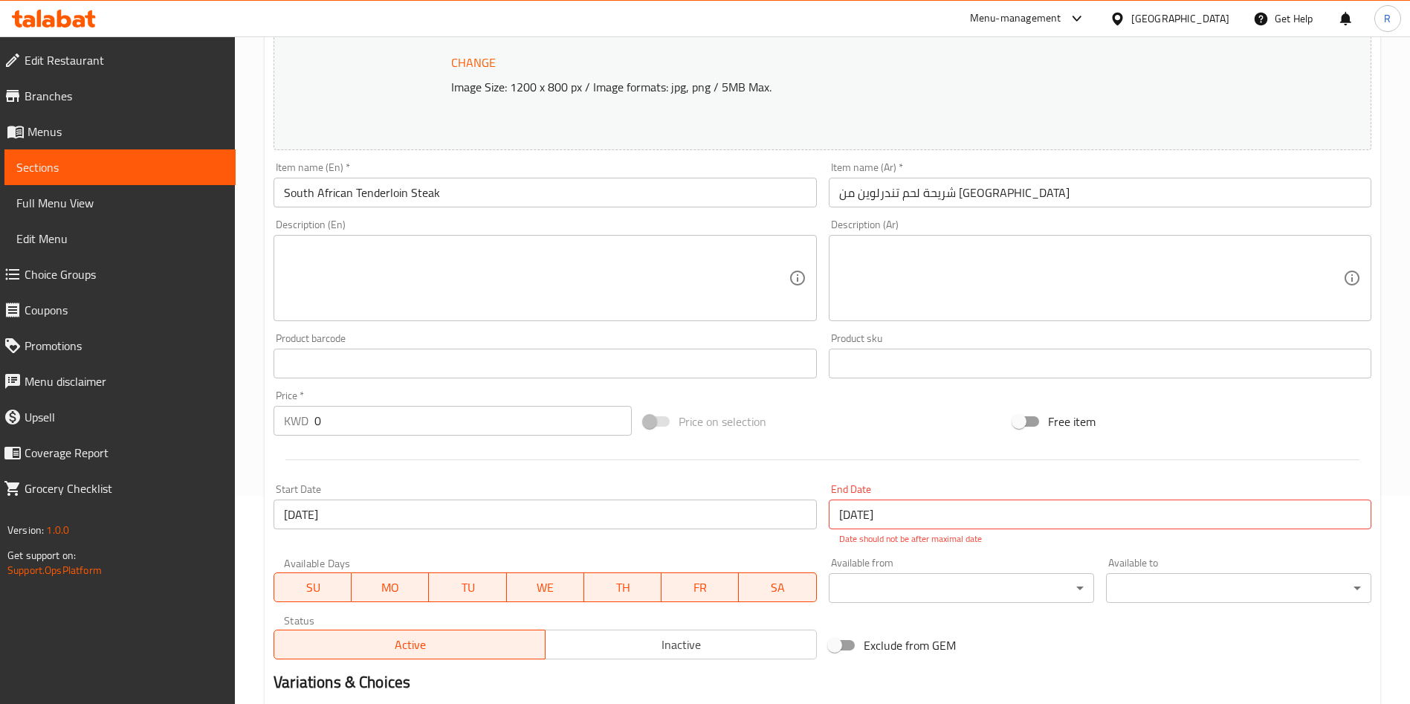
click at [905, 508] on input "[DATE]" at bounding box center [1100, 514] width 543 height 30
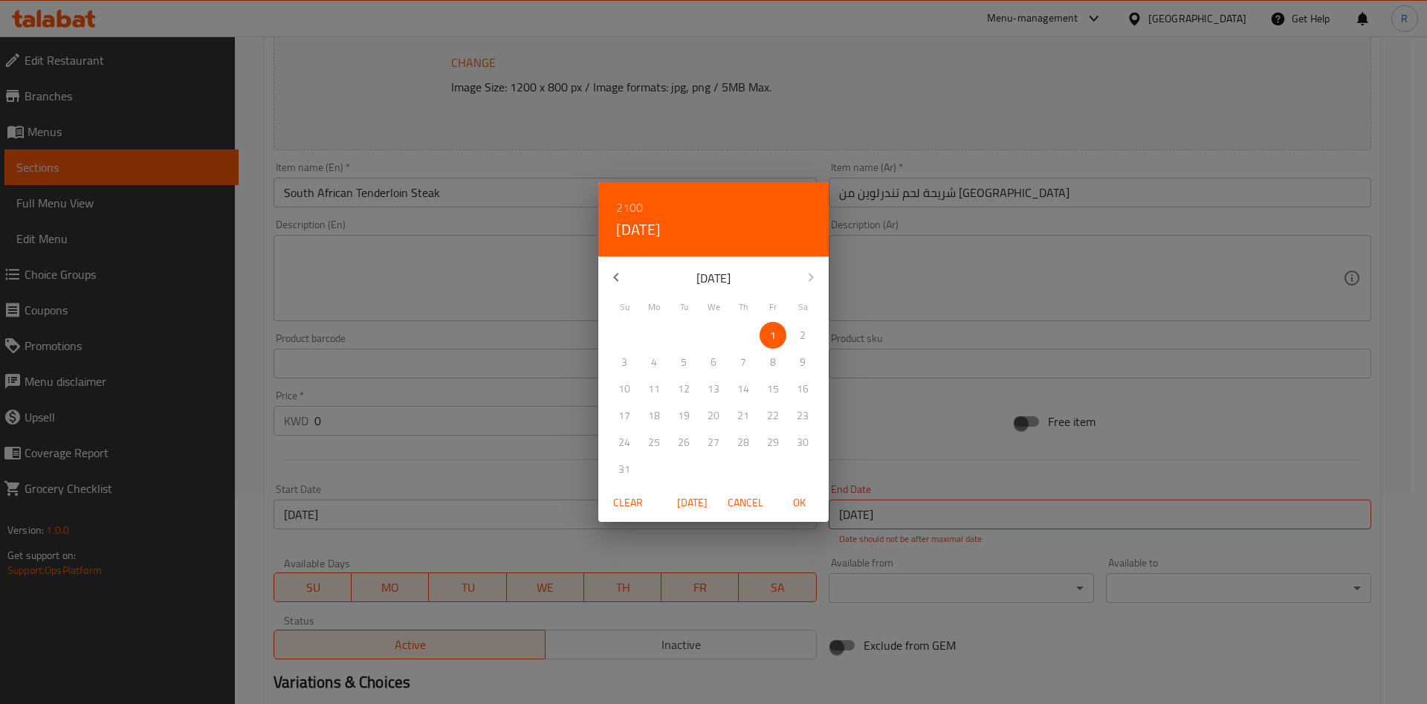
click at [621, 276] on icon "button" at bounding box center [616, 277] width 18 height 18
click at [744, 446] on p "31" at bounding box center [743, 442] width 12 height 19
click at [807, 499] on span "OK" at bounding box center [799, 503] width 36 height 19
type input "[DATE]"
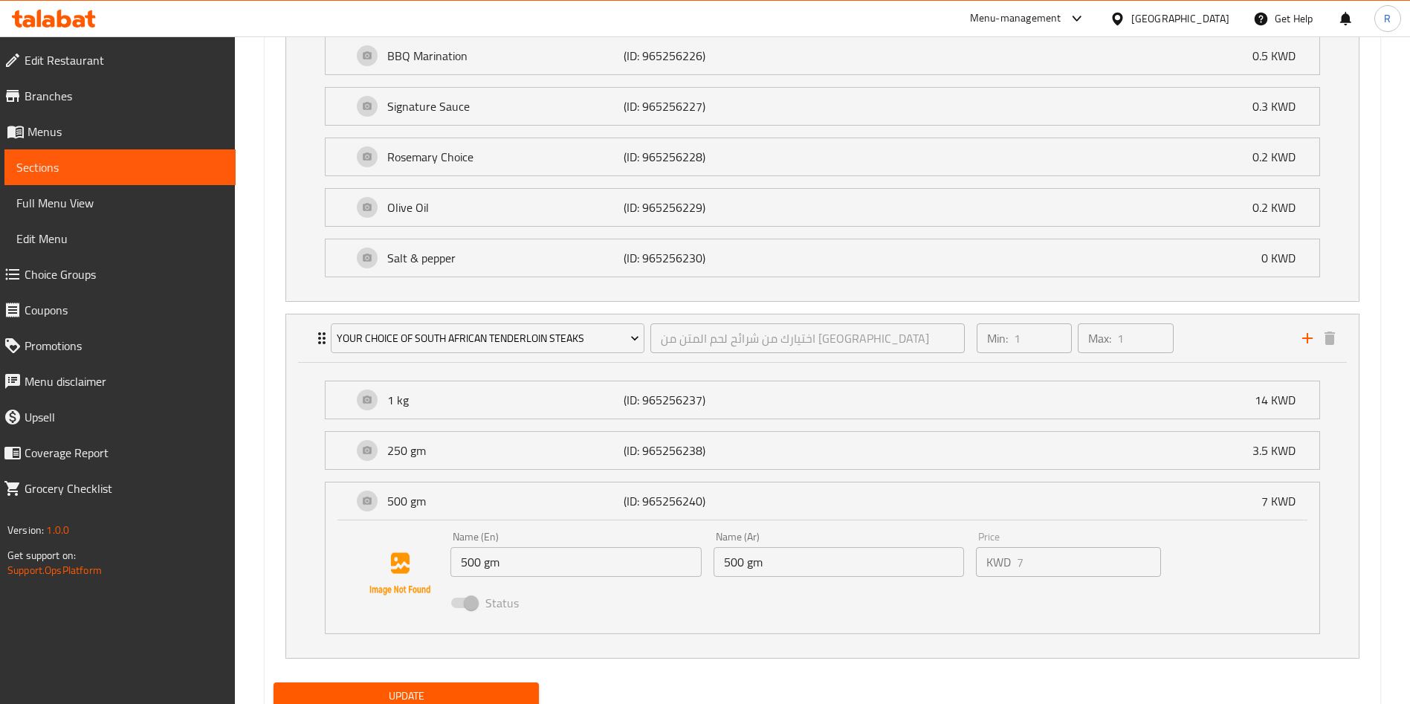
scroll to position [1083, 0]
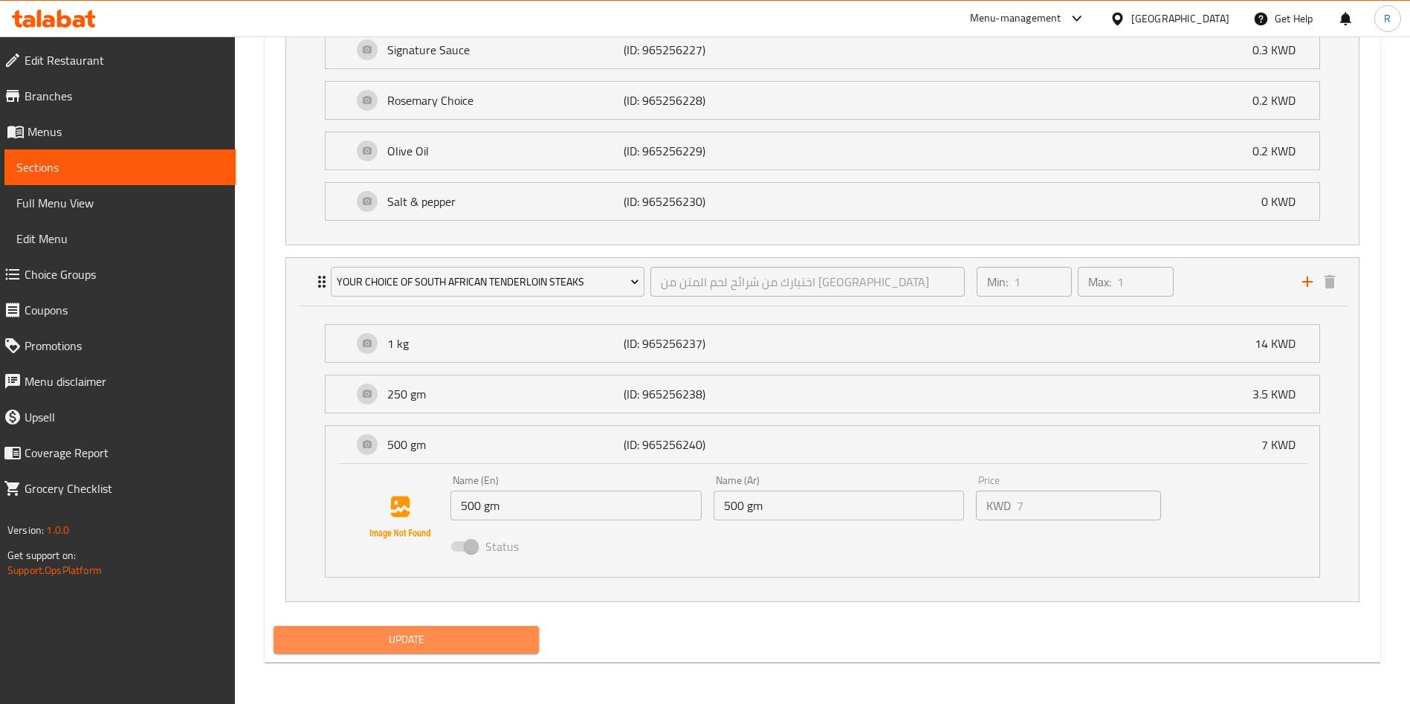
click at [466, 642] on span "Update" at bounding box center [406, 639] width 242 height 19
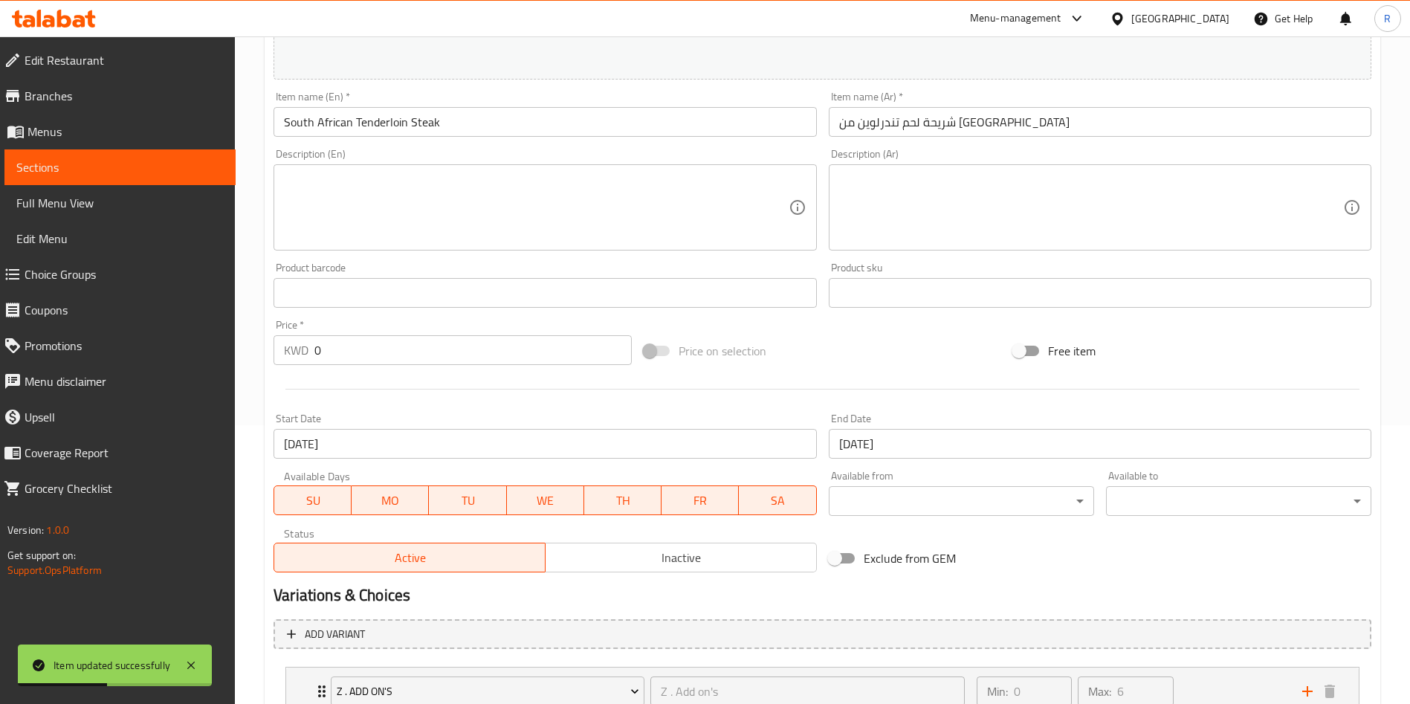
scroll to position [0, 0]
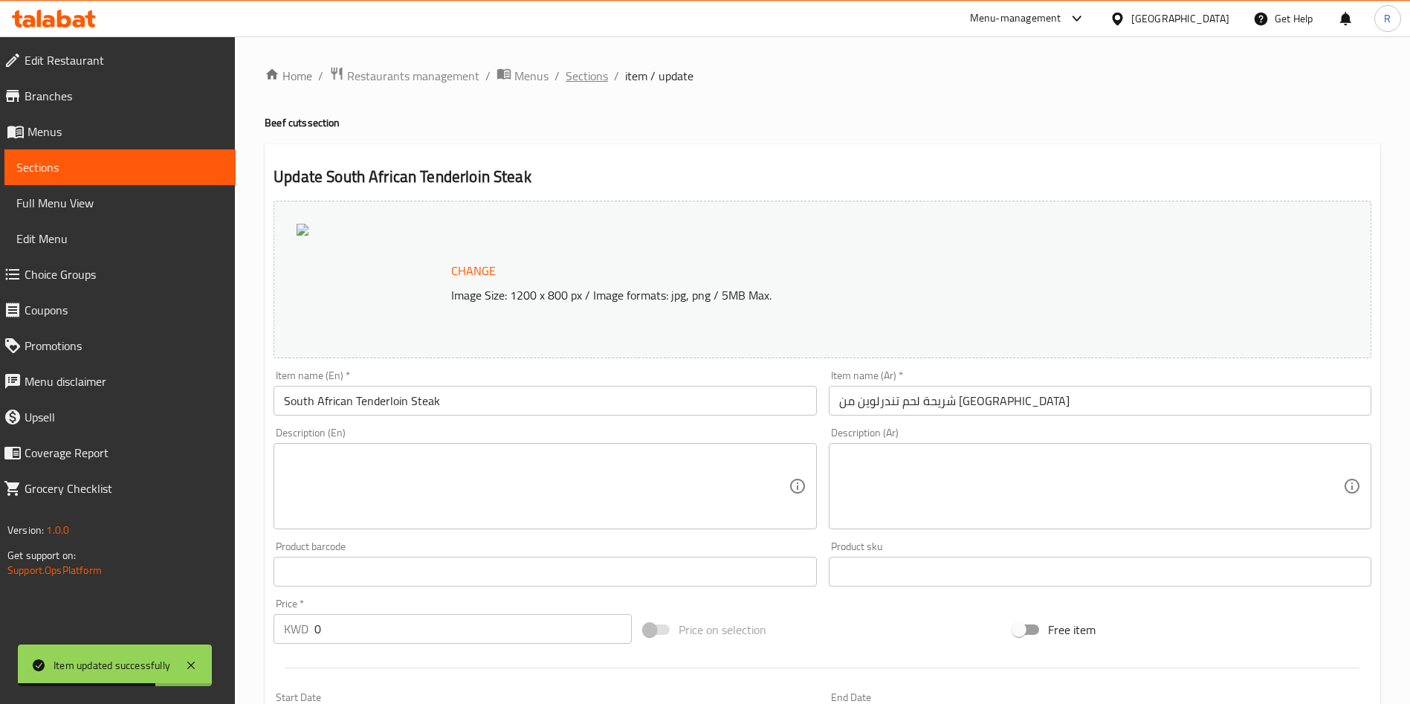
click at [596, 71] on span "Sections" at bounding box center [587, 76] width 42 height 18
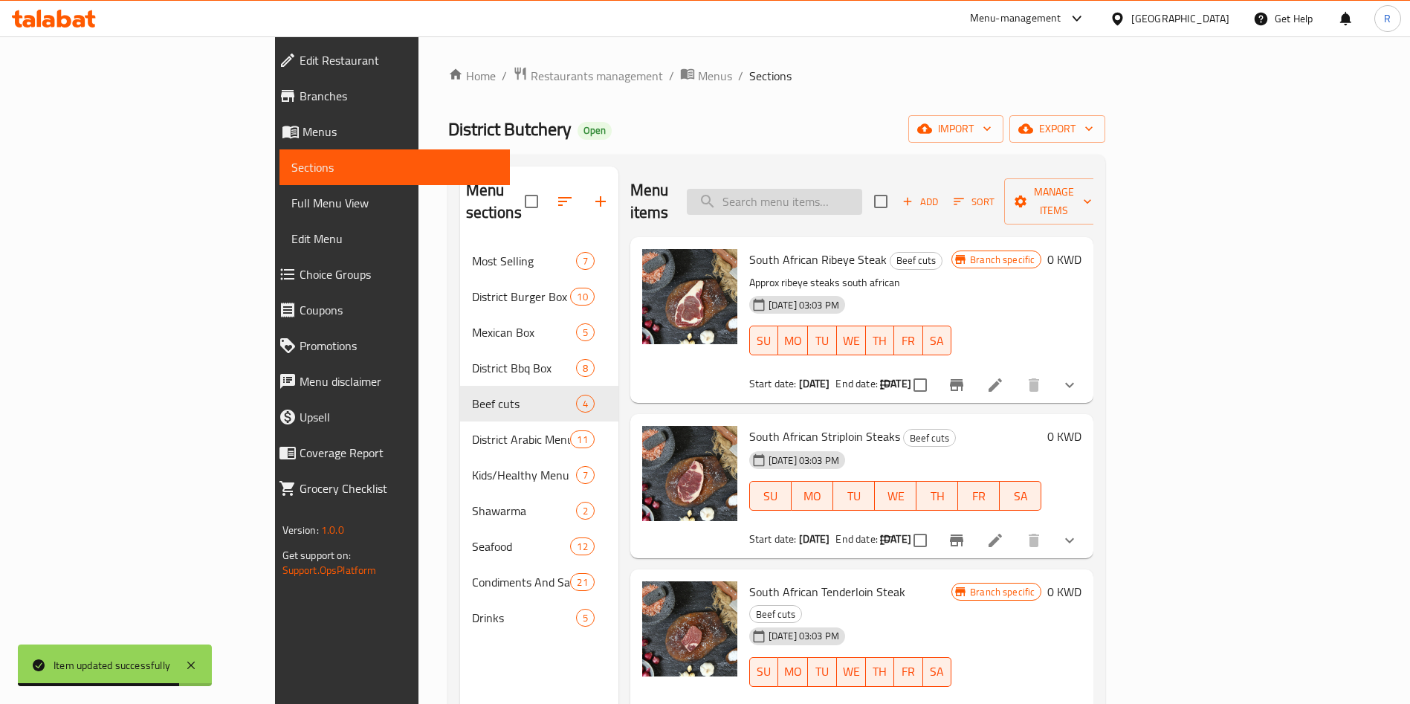
click at [862, 189] on input "search" at bounding box center [774, 202] width 175 height 26
paste input "South African tenderloin"
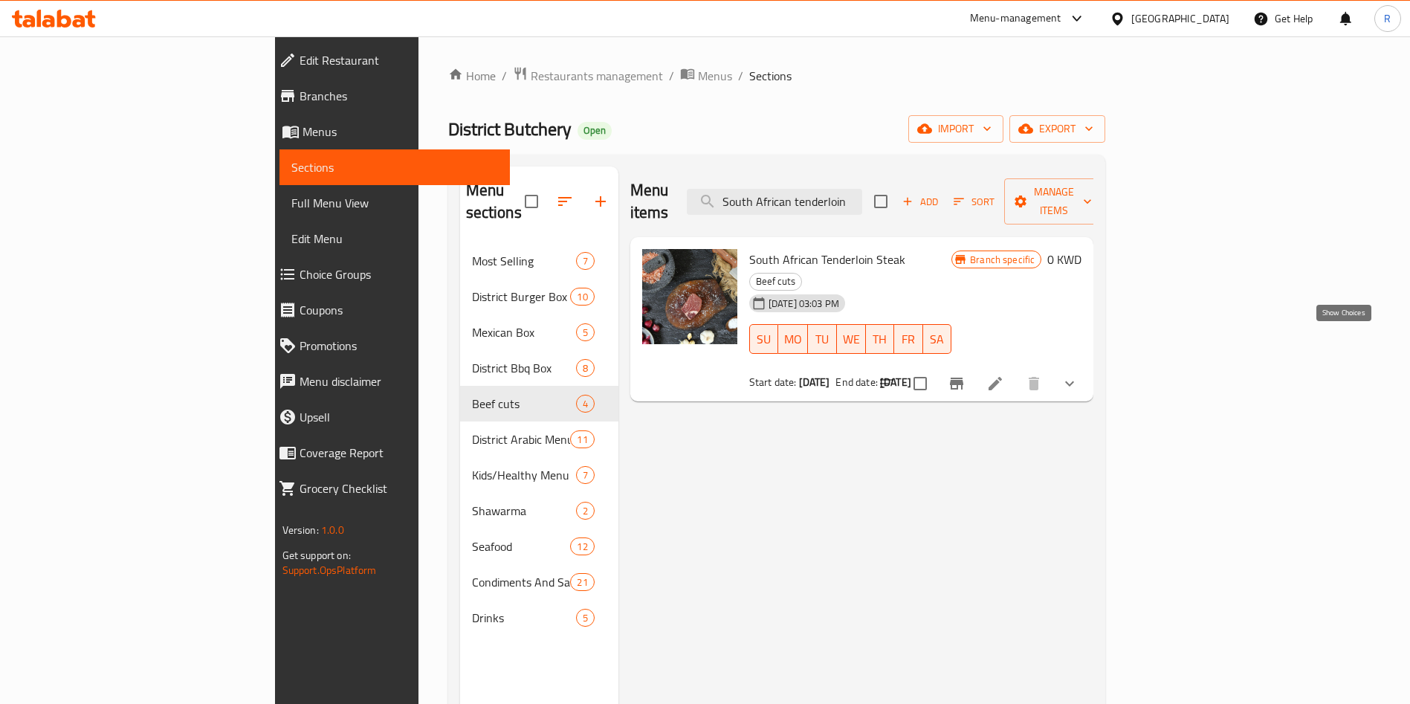
type input "South African tenderloin"
click at [1078, 375] on icon "show more" at bounding box center [1070, 384] width 18 height 18
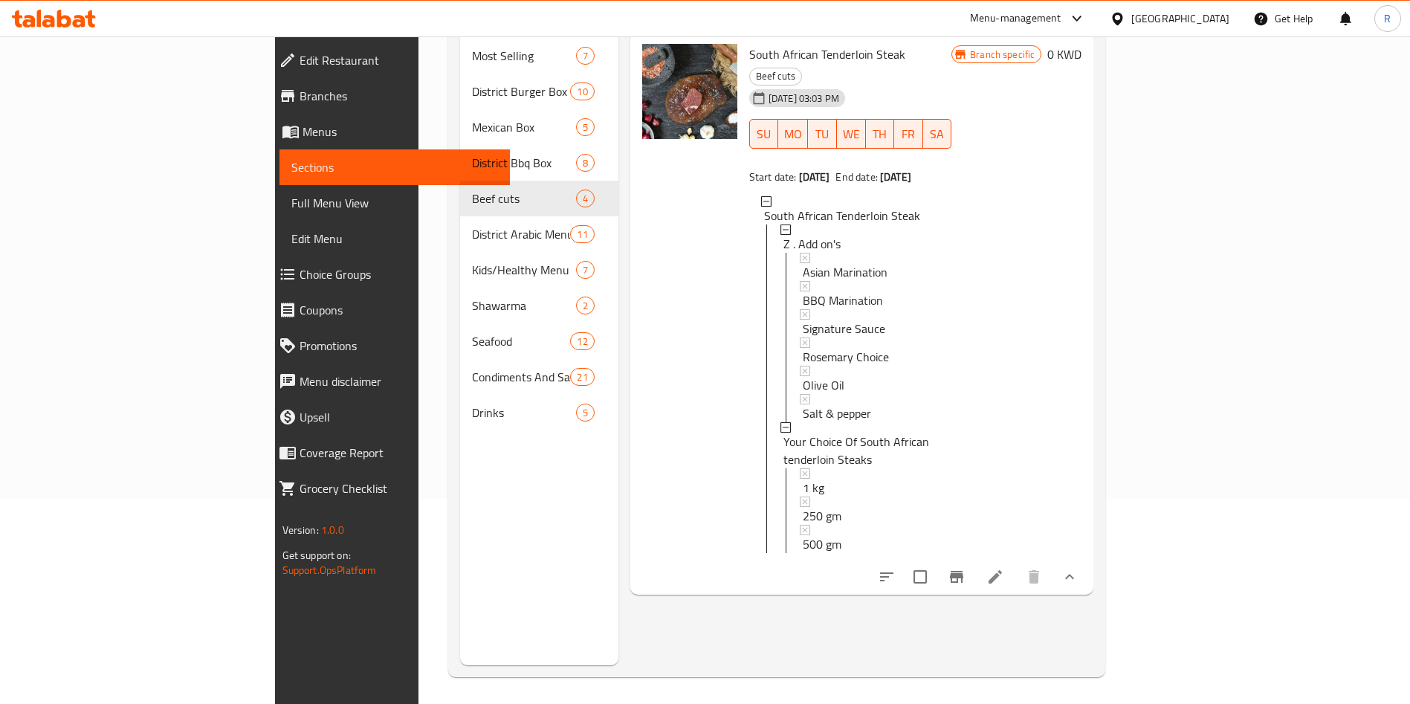
scroll to position [208, 0]
drag, startPoint x: 1298, startPoint y: 332, endPoint x: 1232, endPoint y: 333, distance: 66.2
click at [1081, 334] on div "Branch specific 0 KWD" at bounding box center [1016, 311] width 130 height 540
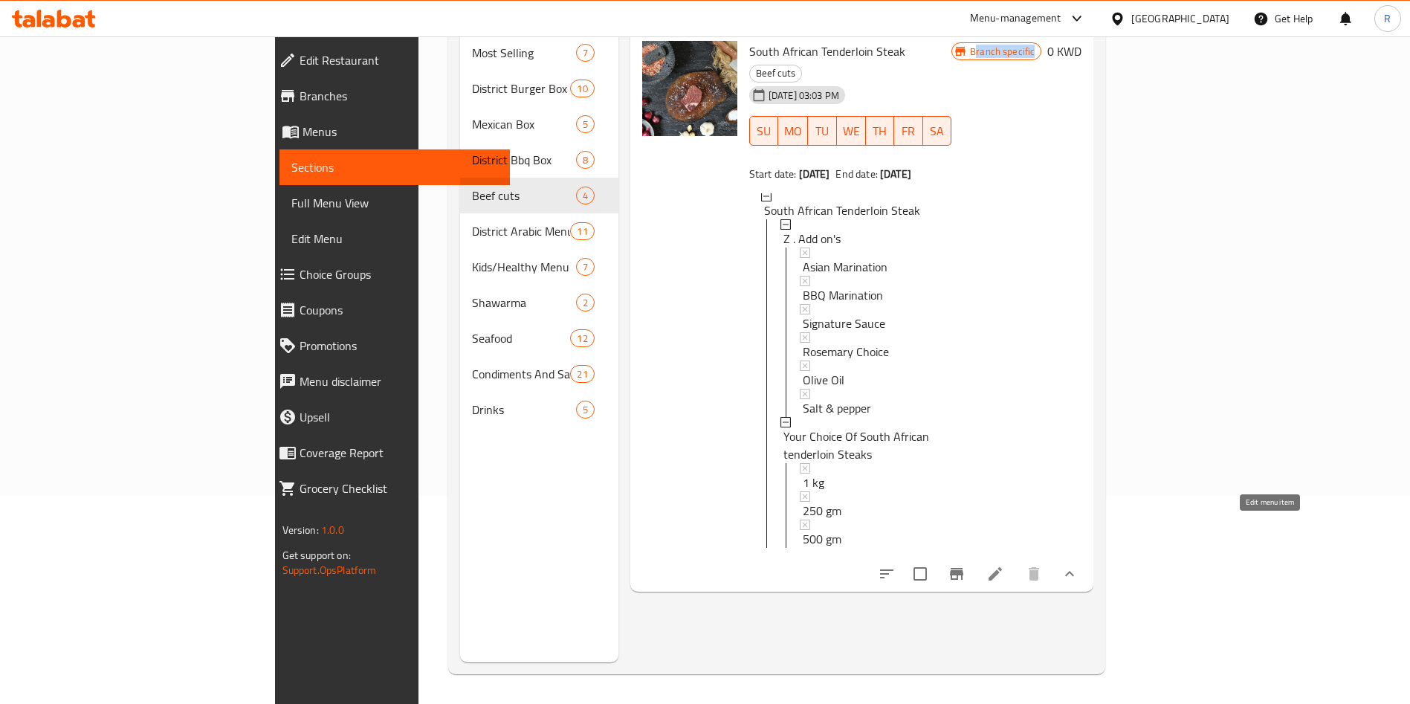
click at [1004, 565] on icon at bounding box center [995, 574] width 18 height 18
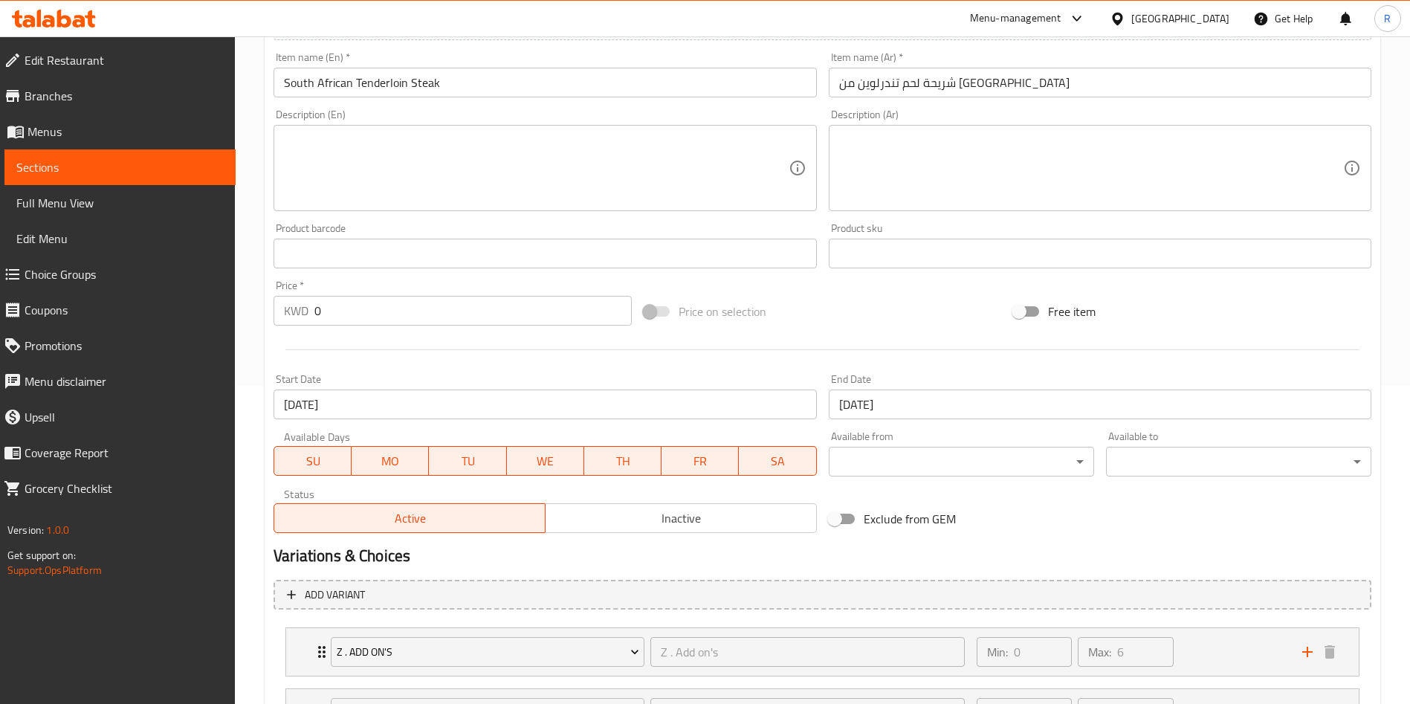
scroll to position [453, 0]
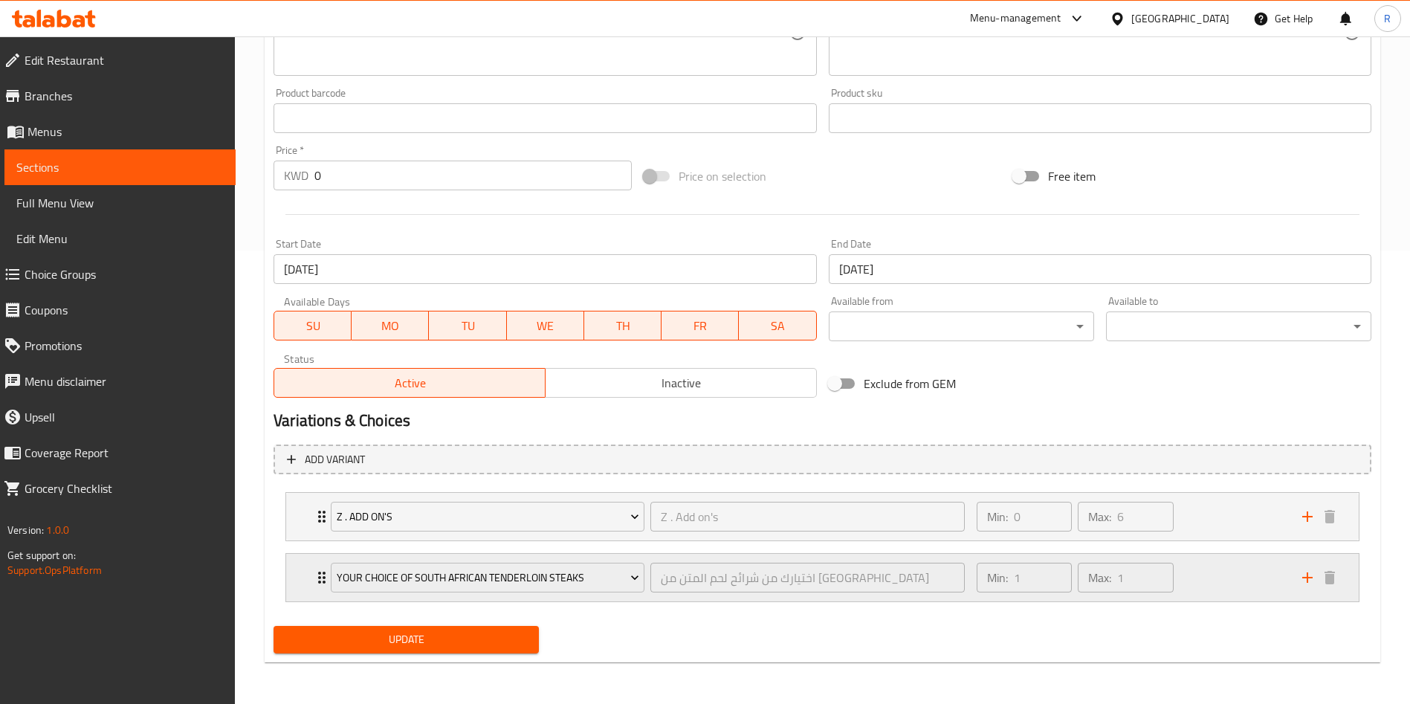
click at [1223, 577] on div "Min: 1 ​ Max: 1 ​" at bounding box center [1131, 578] width 326 height 48
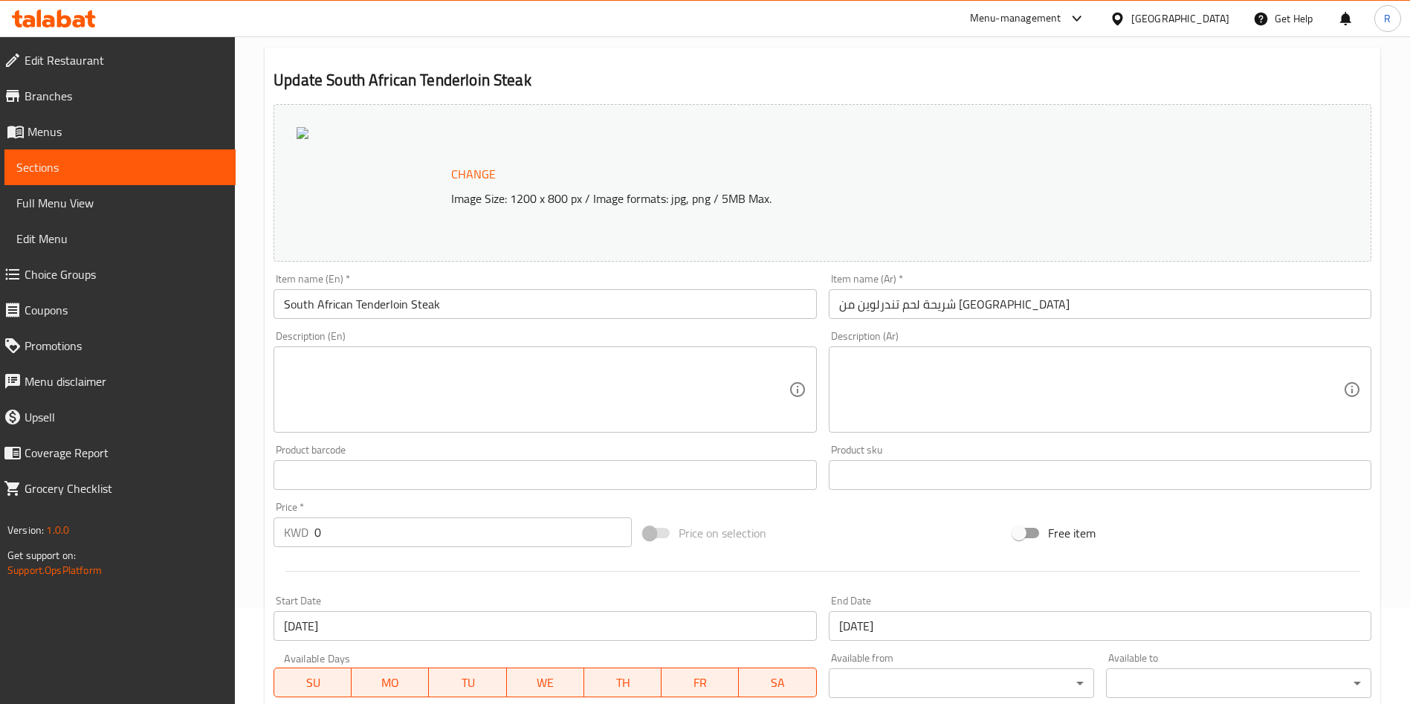
scroll to position [0, 0]
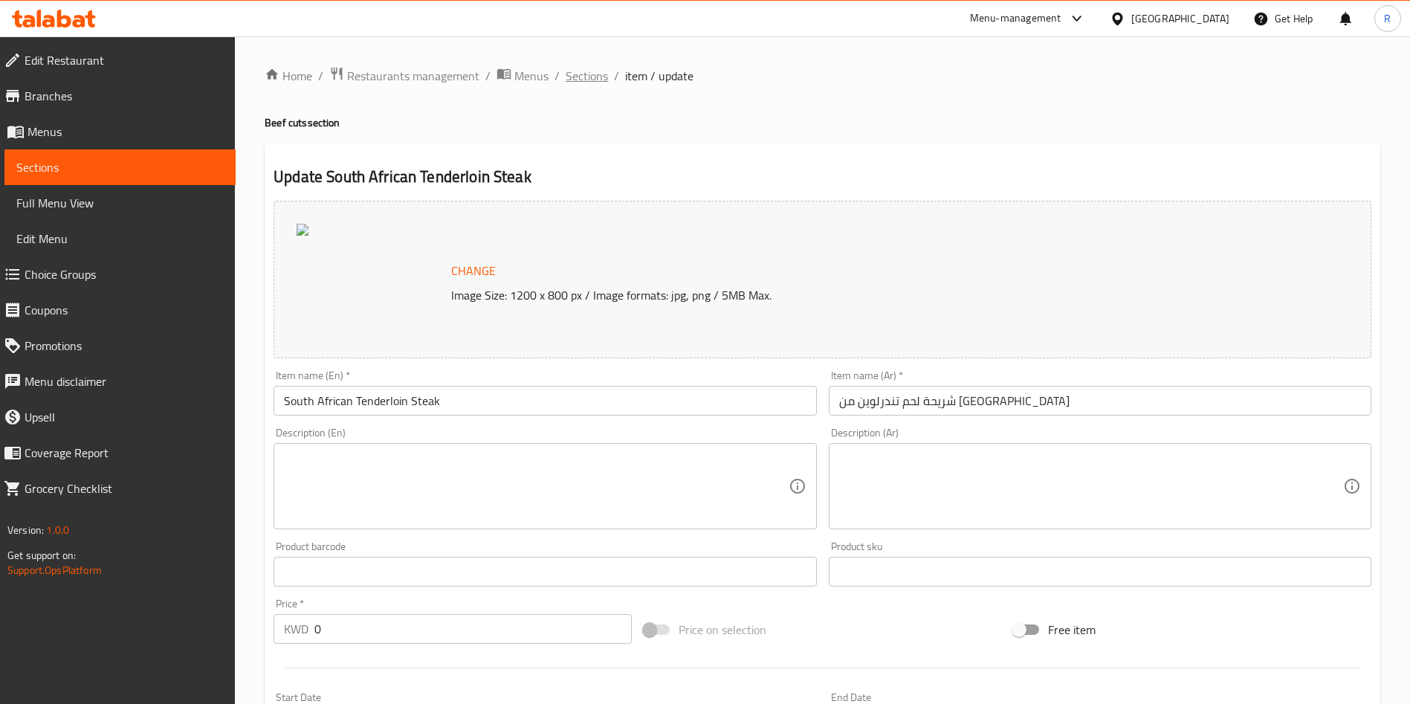
click at [584, 72] on span "Sections" at bounding box center [587, 76] width 42 height 18
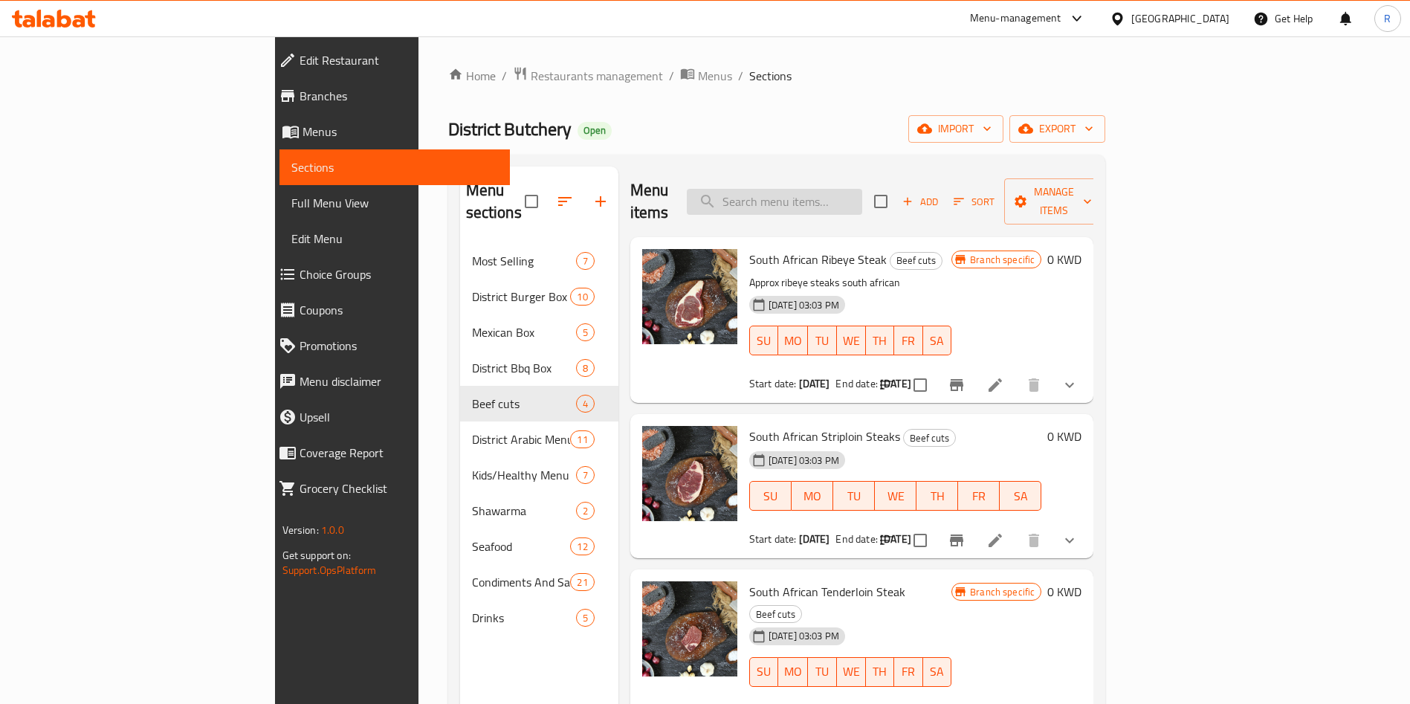
click at [862, 189] on input "search" at bounding box center [774, 202] width 175 height 26
paste input "South African tenderloin"
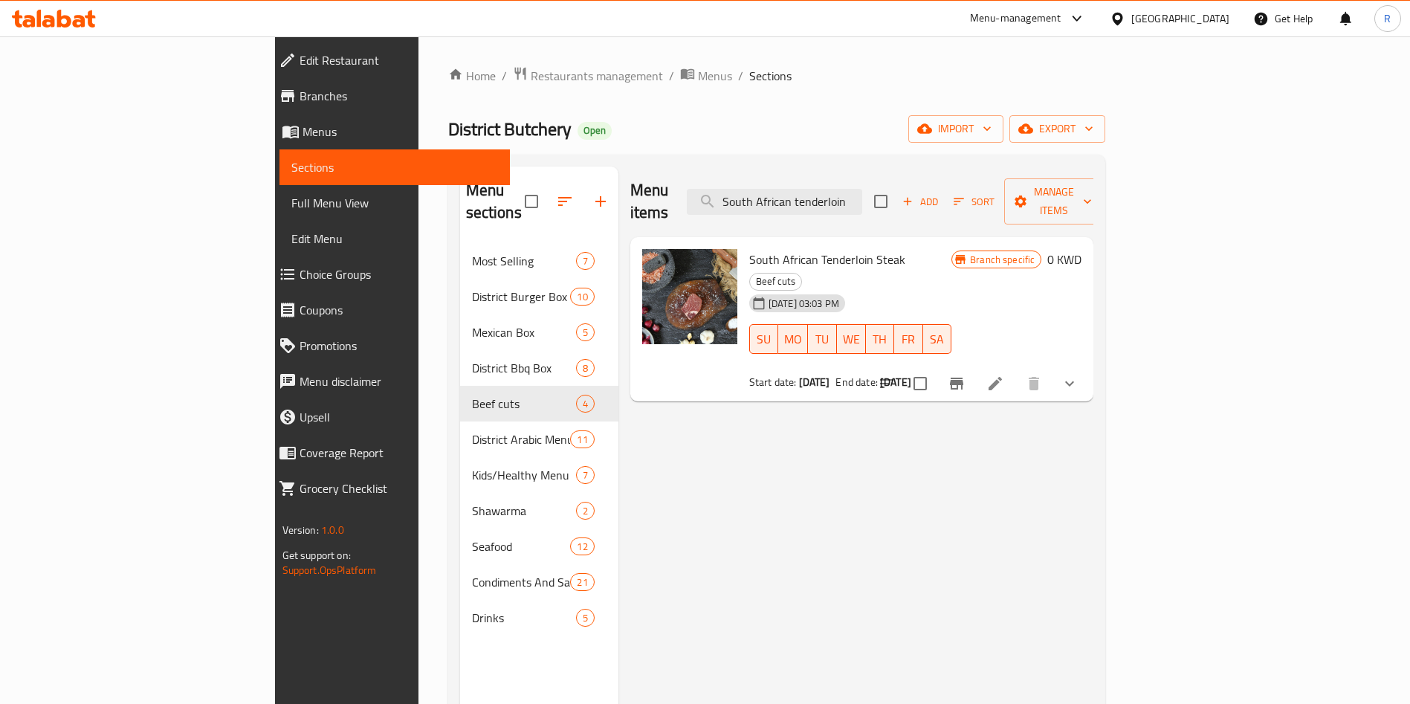
click at [963, 378] on icon "Branch-specific-item" at bounding box center [956, 384] width 13 height 12
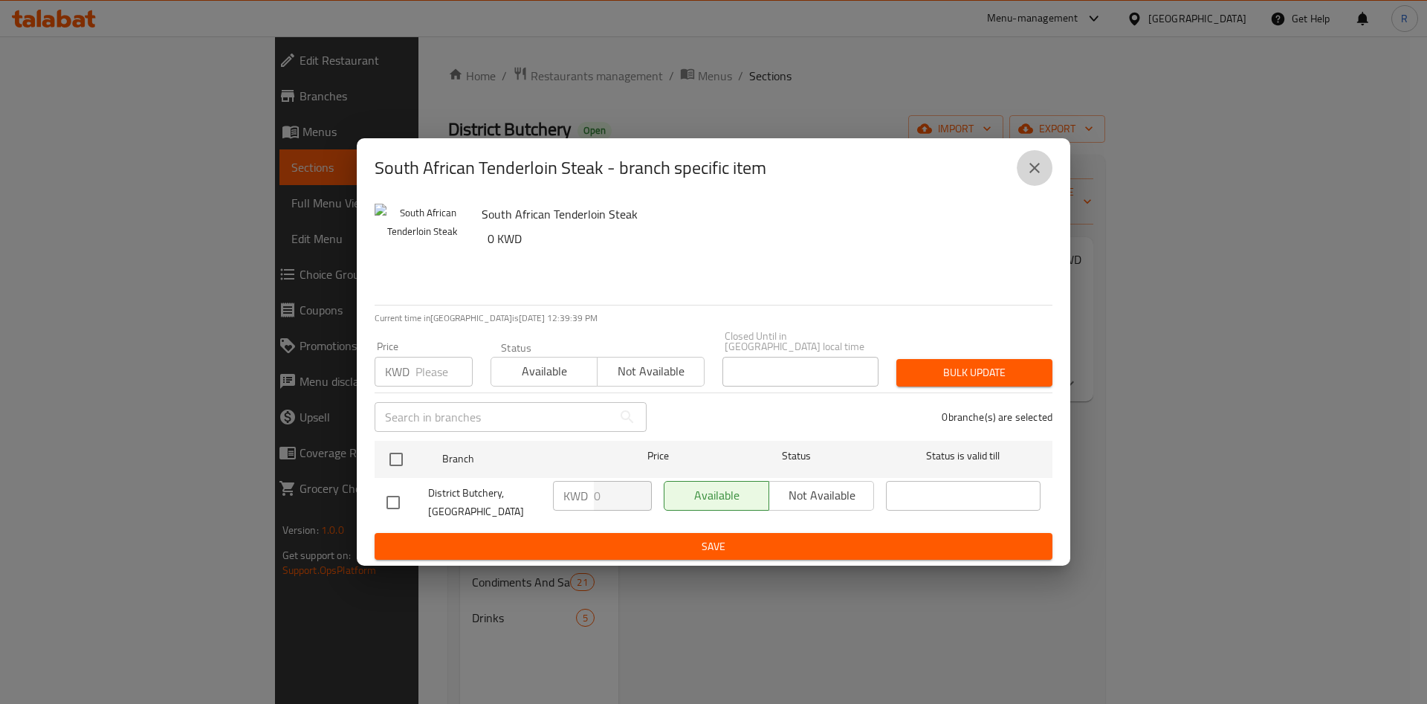
click at [1034, 173] on icon "close" at bounding box center [1034, 168] width 10 height 10
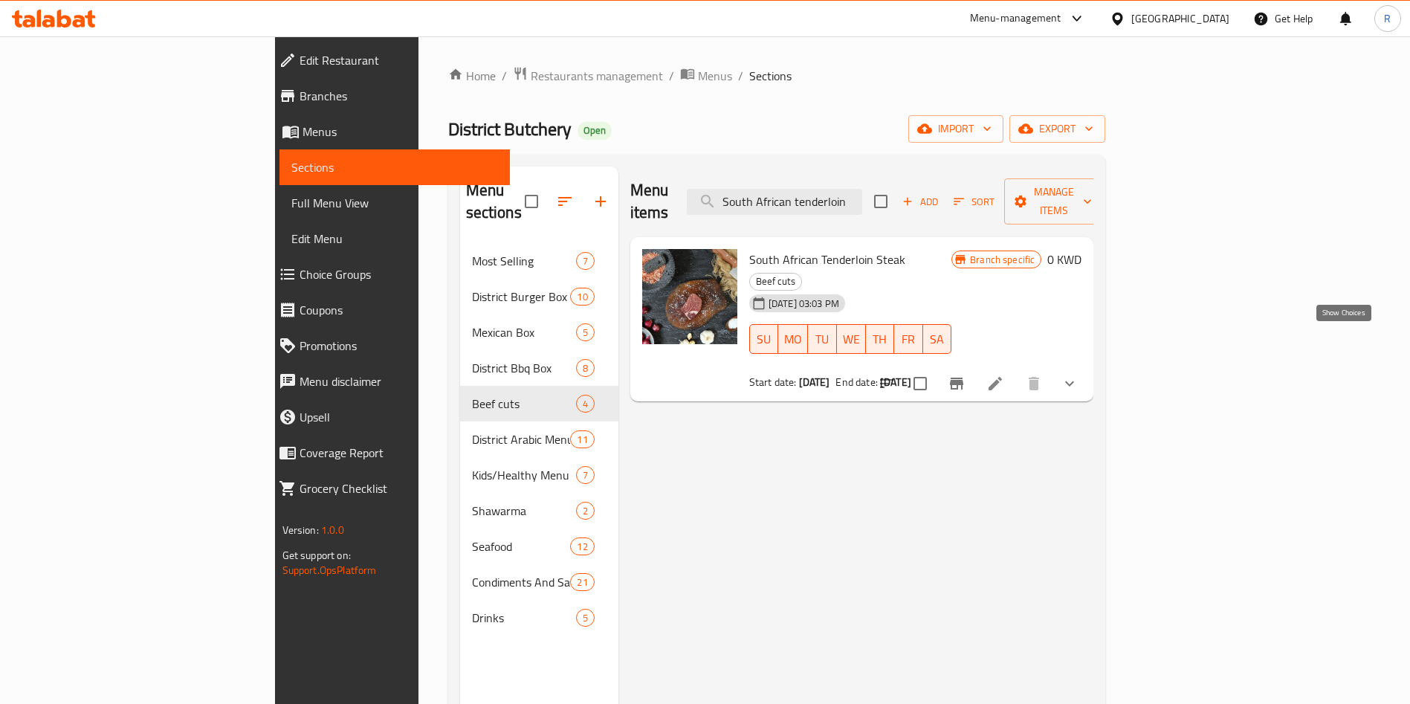
click at [1078, 375] on icon "show more" at bounding box center [1070, 384] width 18 height 18
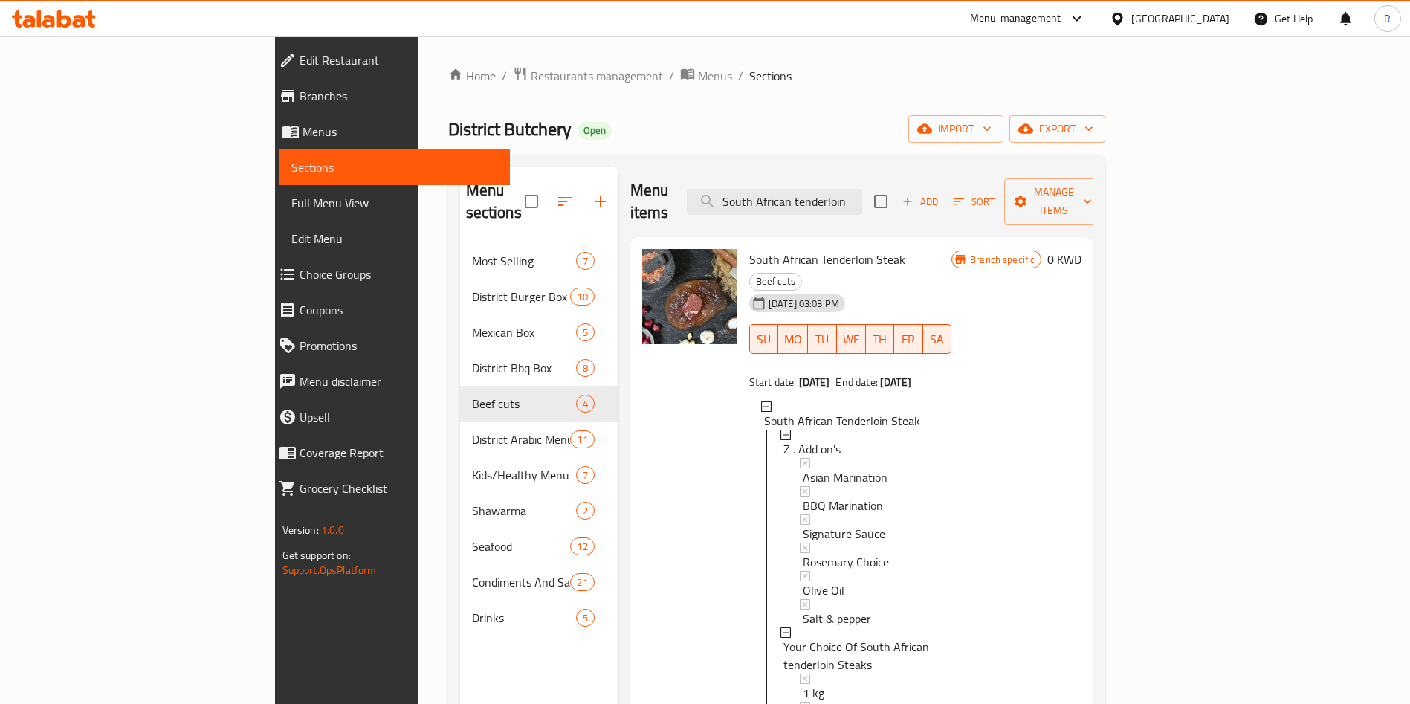
drag, startPoint x: 896, startPoint y: 190, endPoint x: 664, endPoint y: 190, distance: 231.9
click at [664, 190] on div "Menu items South African tenderloin Add Sort Manage items" at bounding box center [862, 201] width 464 height 71
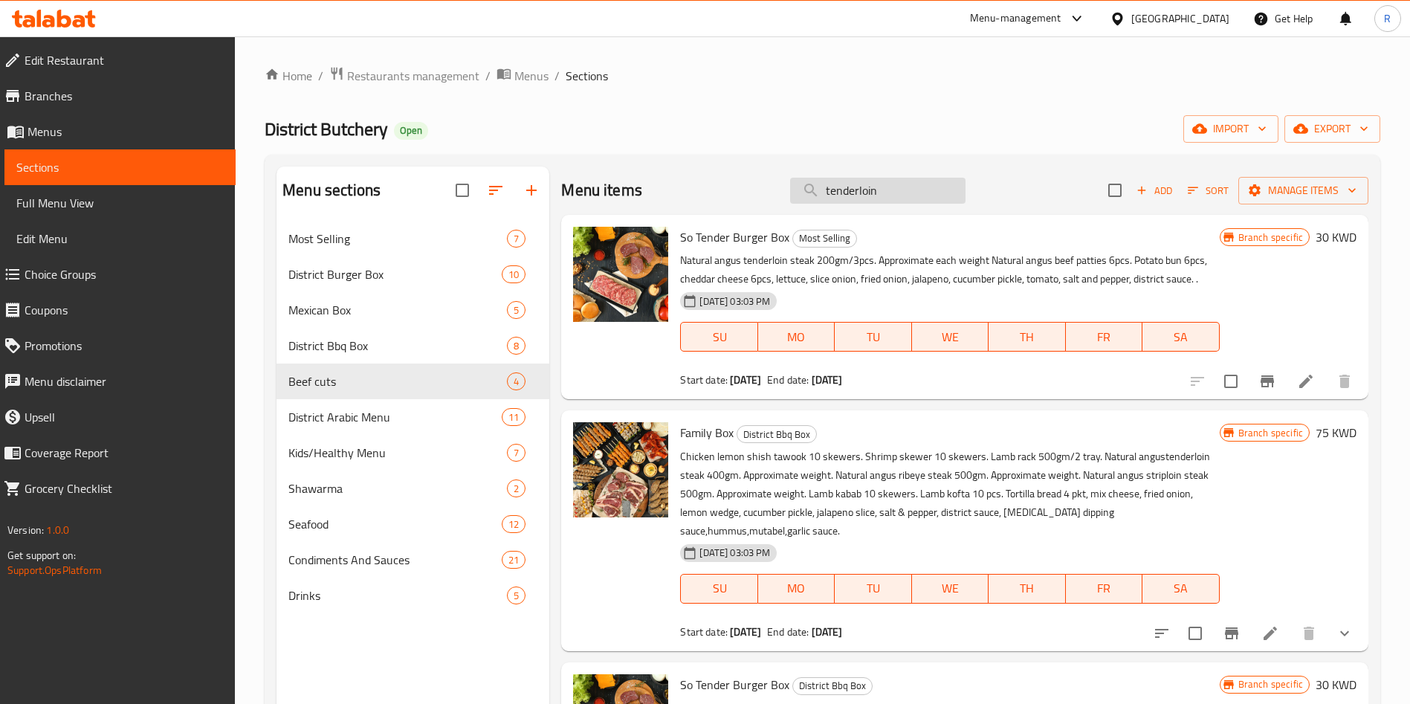
click at [885, 190] on input "tenderloin" at bounding box center [877, 191] width 175 height 26
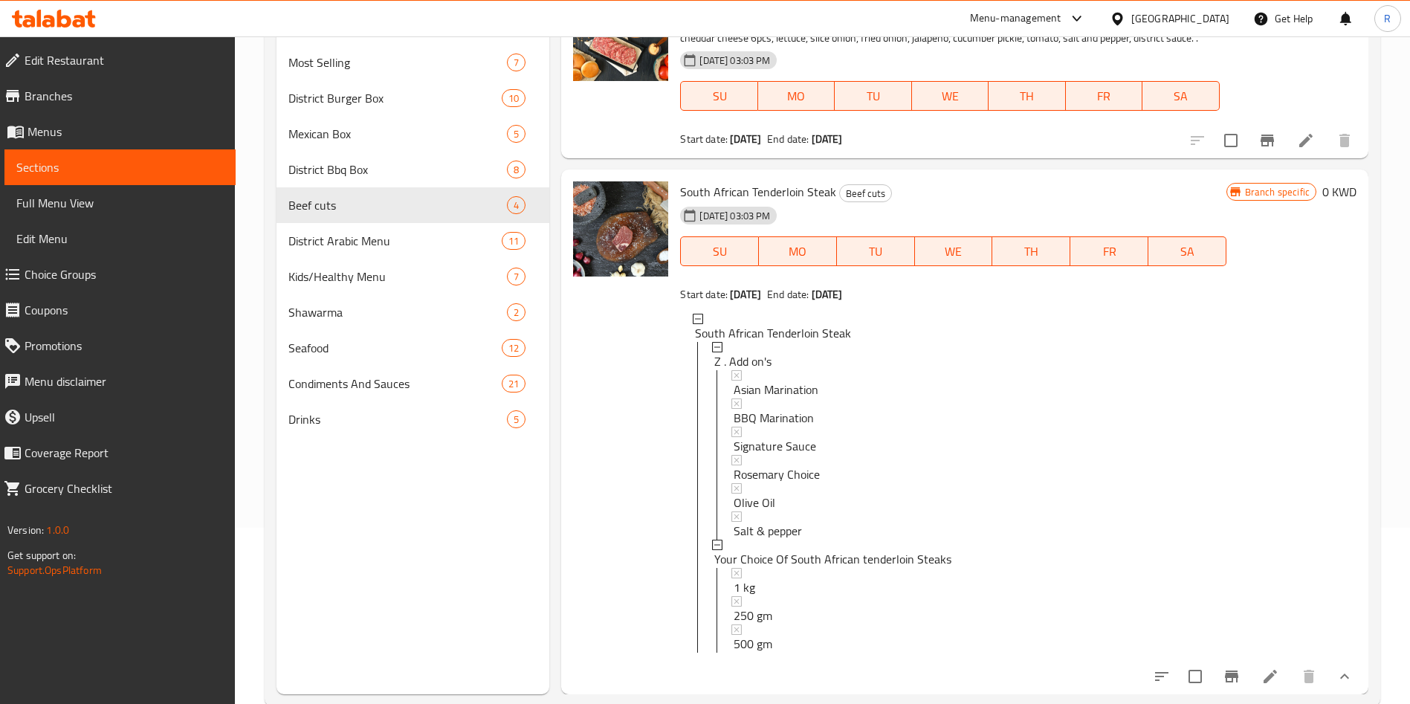
scroll to position [208, 0]
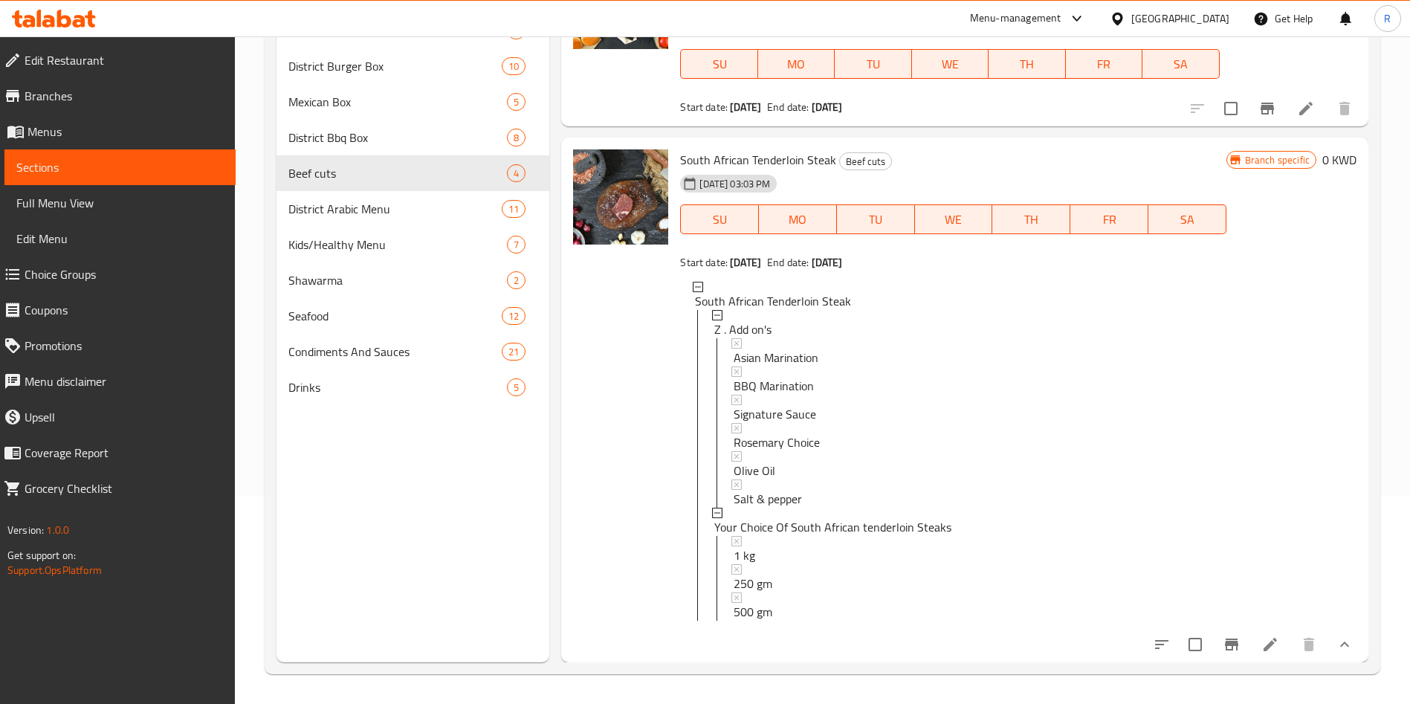
type input "tenderloin"
click at [1336, 648] on icon "show more" at bounding box center [1345, 645] width 18 height 18
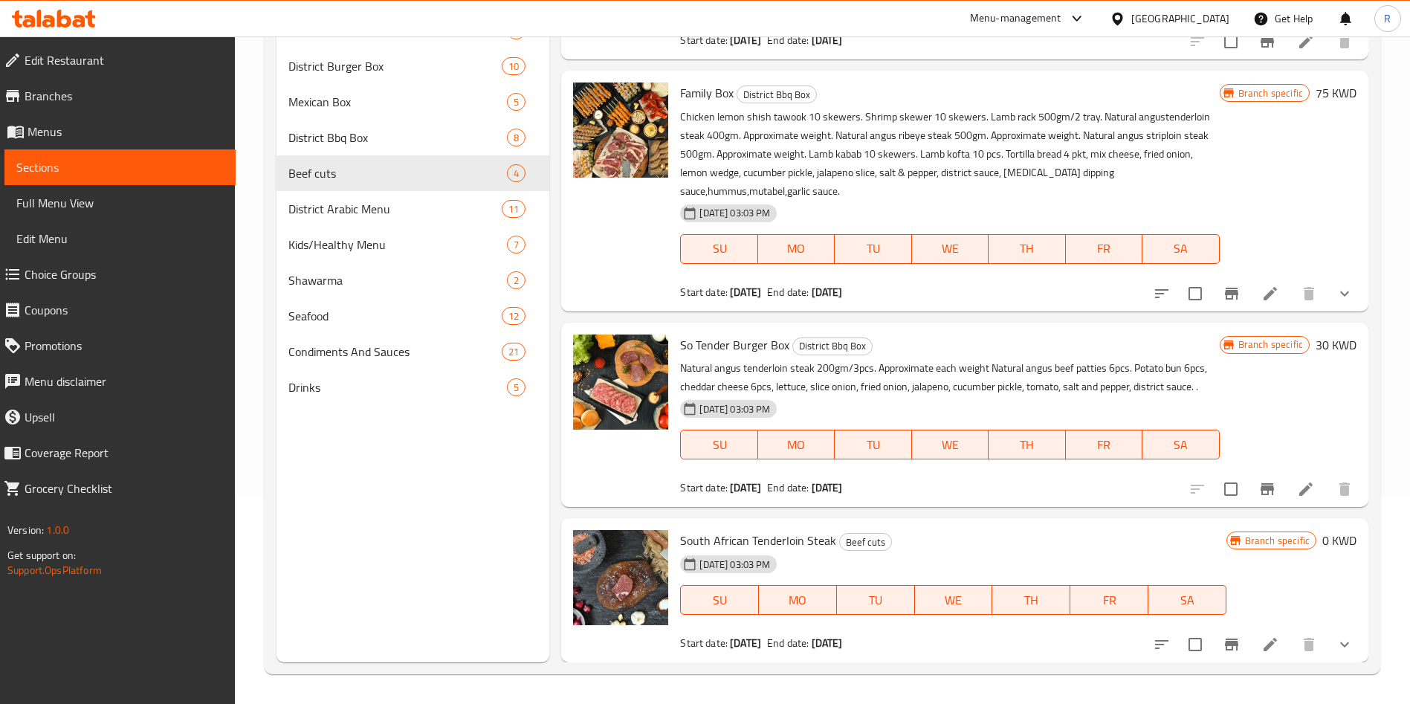
click at [788, 536] on span "South African Tenderloin Steak" at bounding box center [758, 540] width 156 height 22
copy h6 "South African Tenderloin Steak"
click at [1377, 424] on div "Menu sections Most Selling 7 District Burger Box 10 Mexican Box 5 District Bbq …" at bounding box center [823, 310] width 1116 height 728
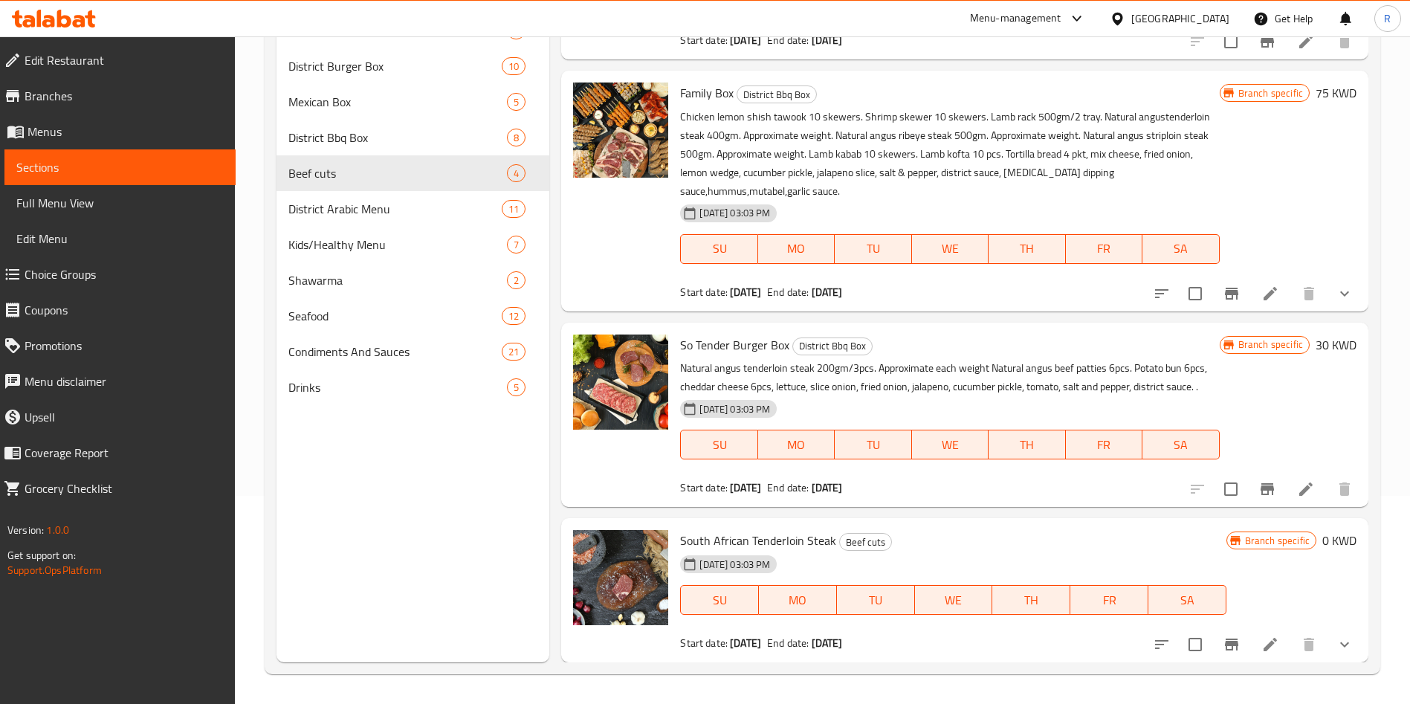
scroll to position [169, 0]
click at [1261, 642] on icon at bounding box center [1270, 645] width 18 height 18
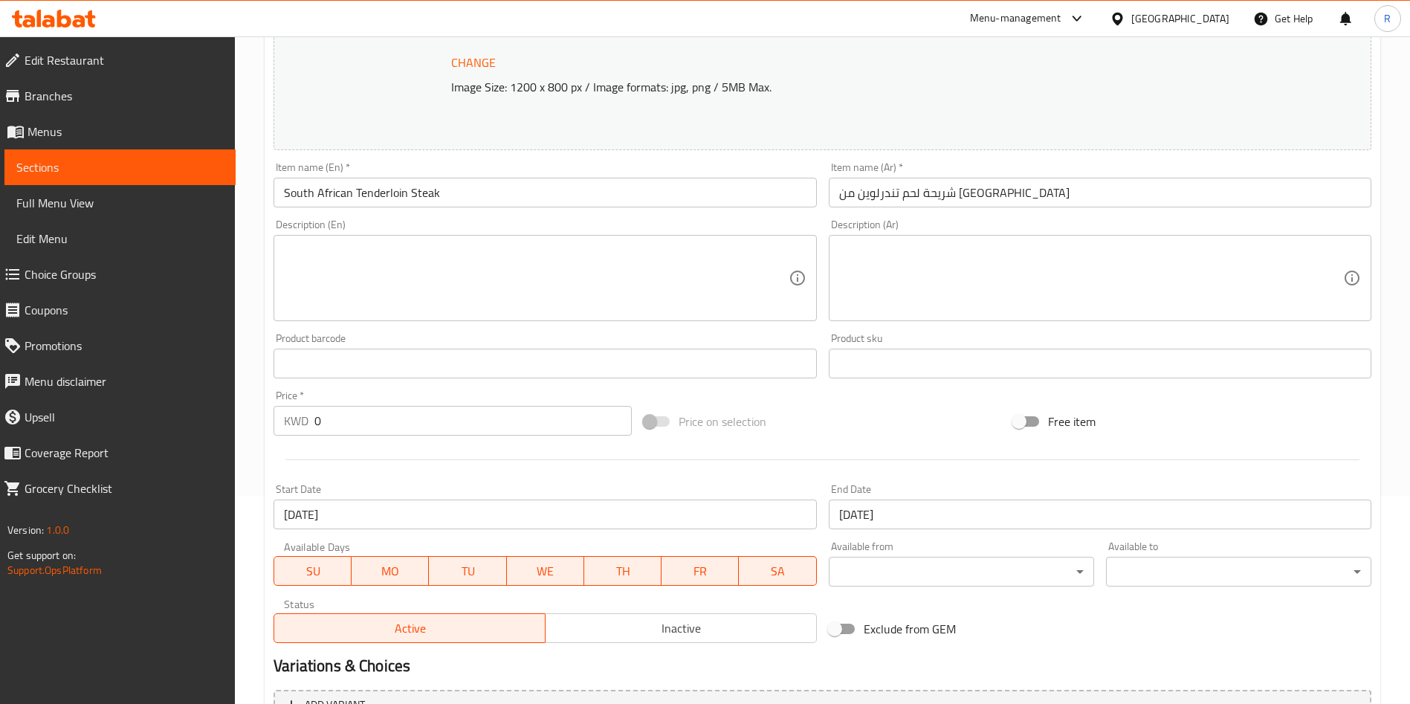
scroll to position [223, 0]
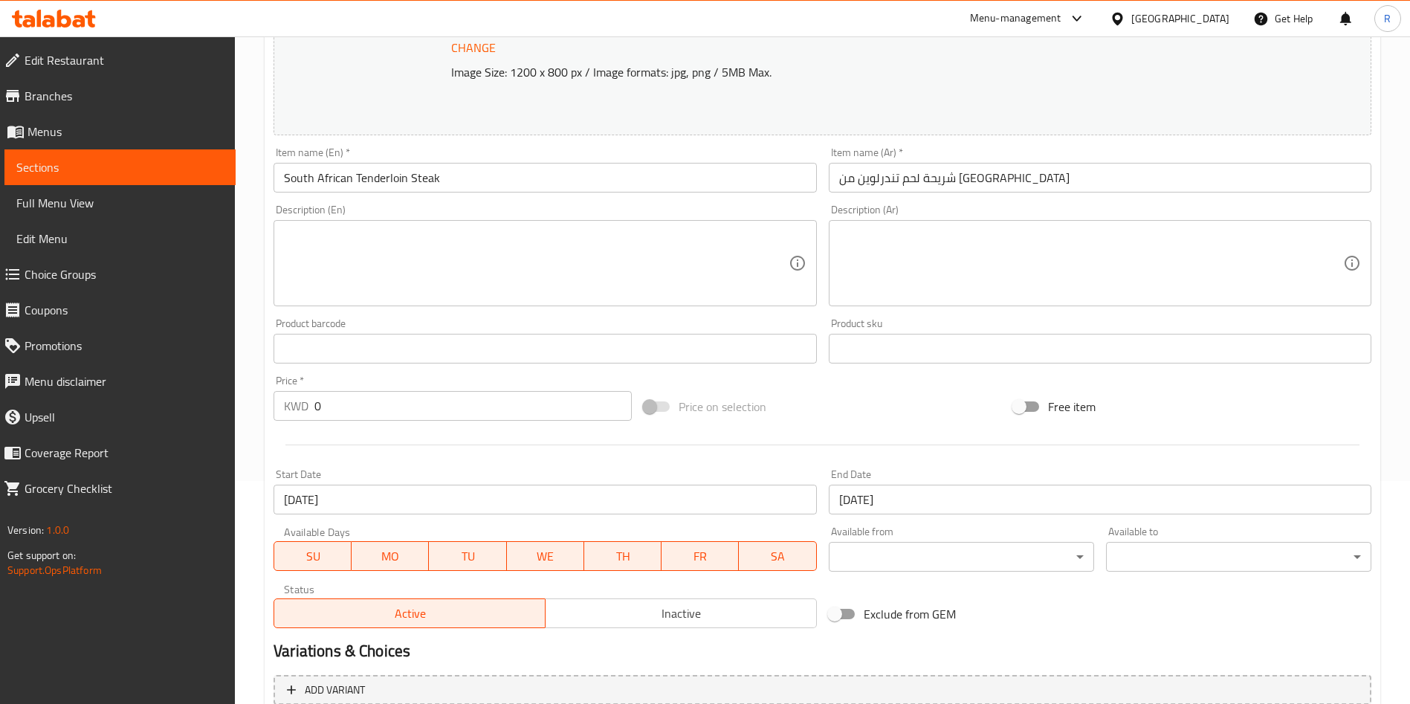
click at [653, 408] on span at bounding box center [656, 406] width 25 height 10
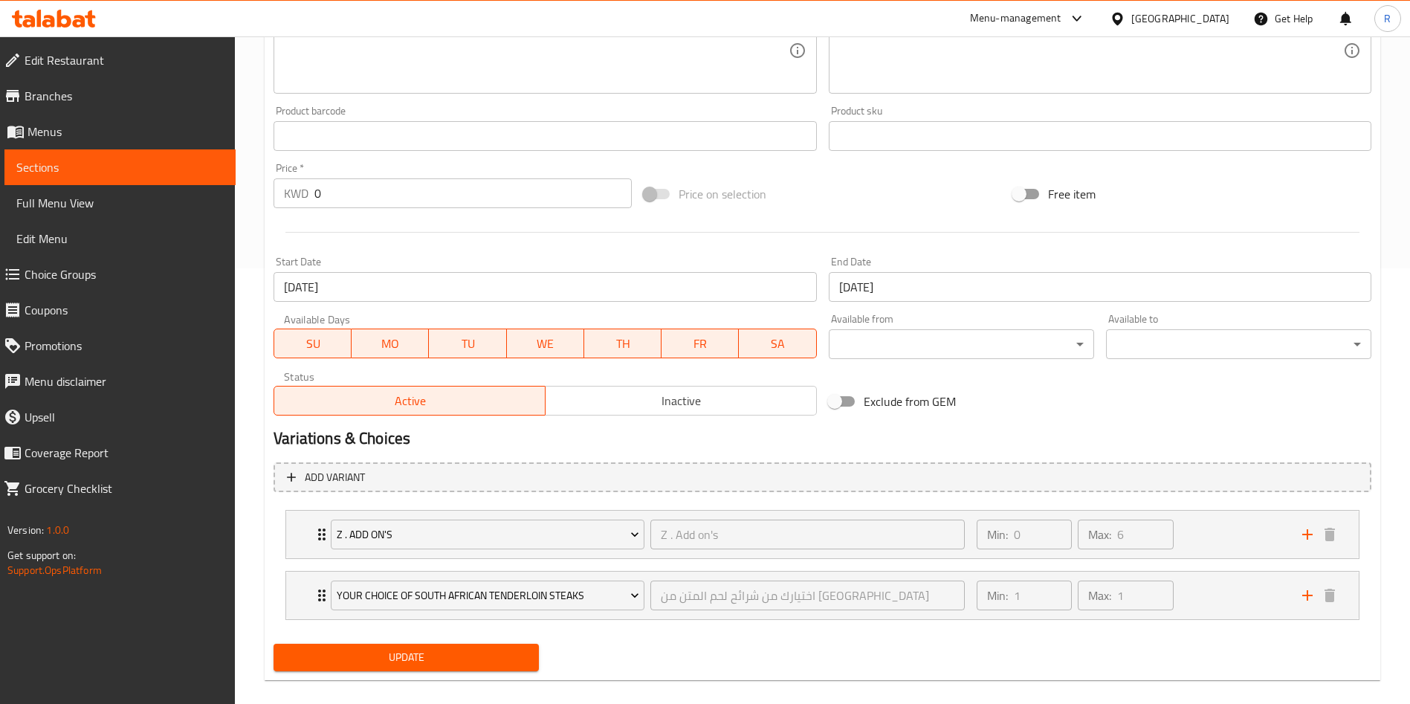
scroll to position [453, 0]
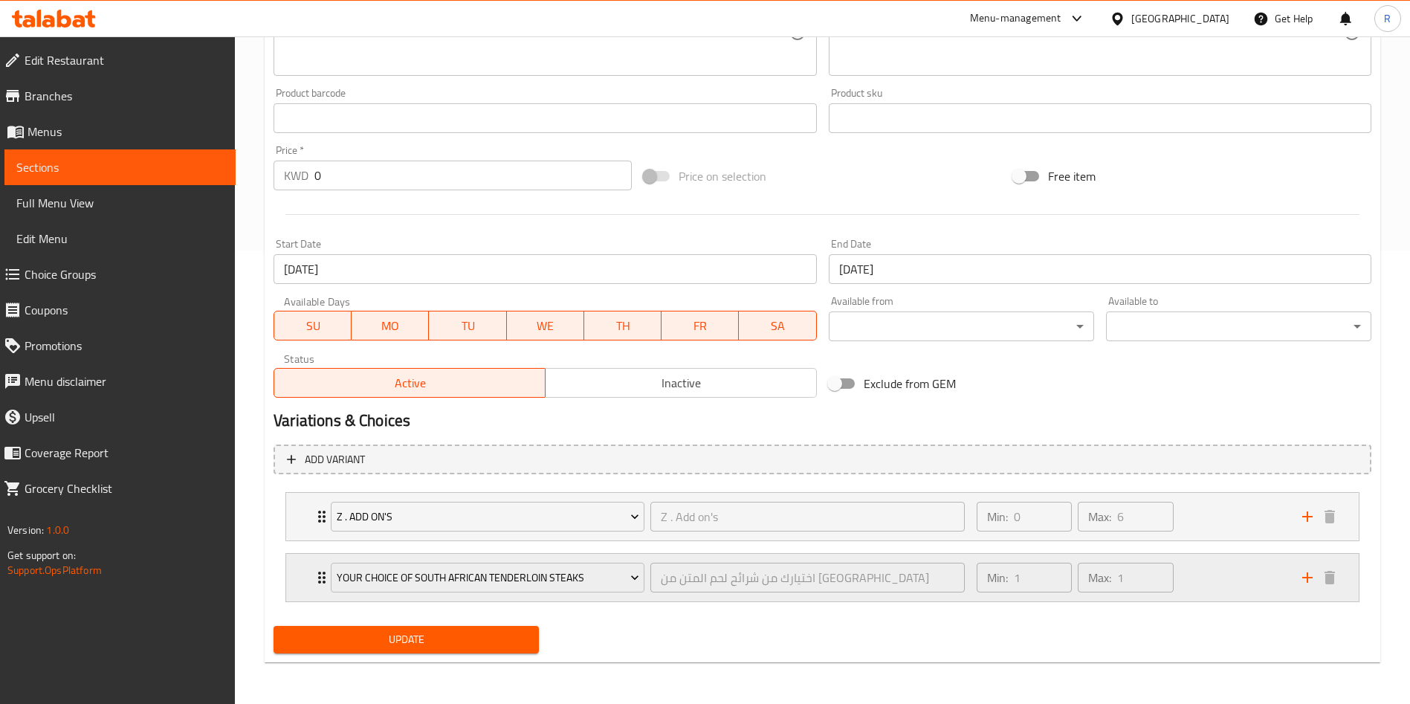
click at [1213, 575] on div "Min: 1 ​ Max: 1 ​" at bounding box center [1131, 578] width 326 height 48
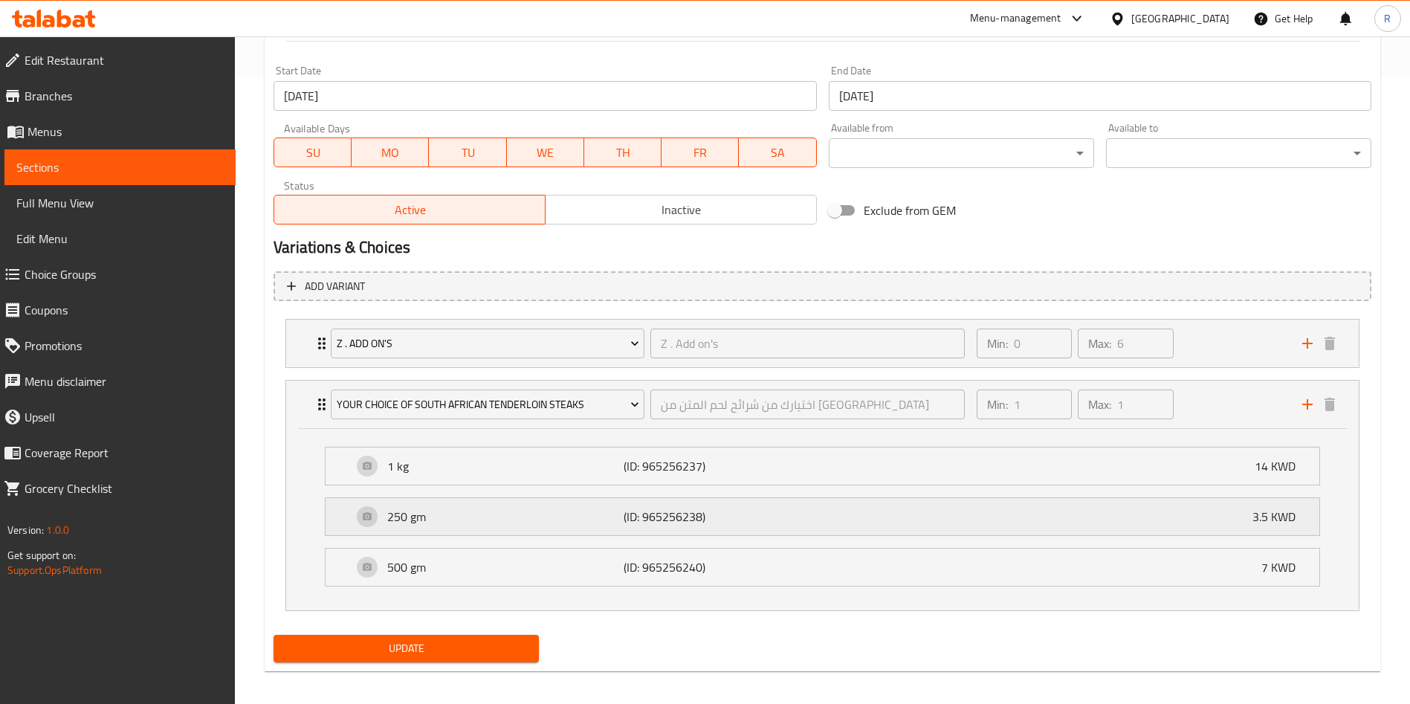
scroll to position [636, 0]
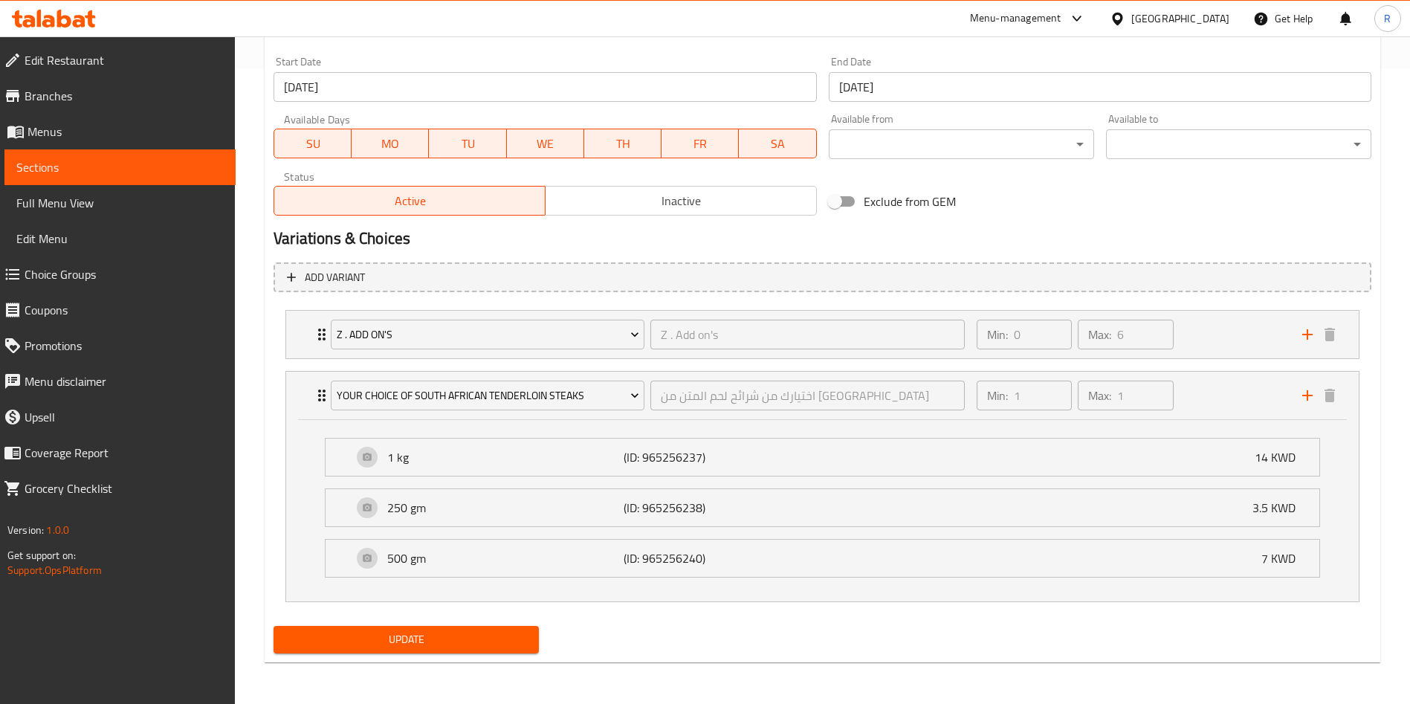
click at [150, 283] on link "Choice Groups" at bounding box center [114, 274] width 244 height 36
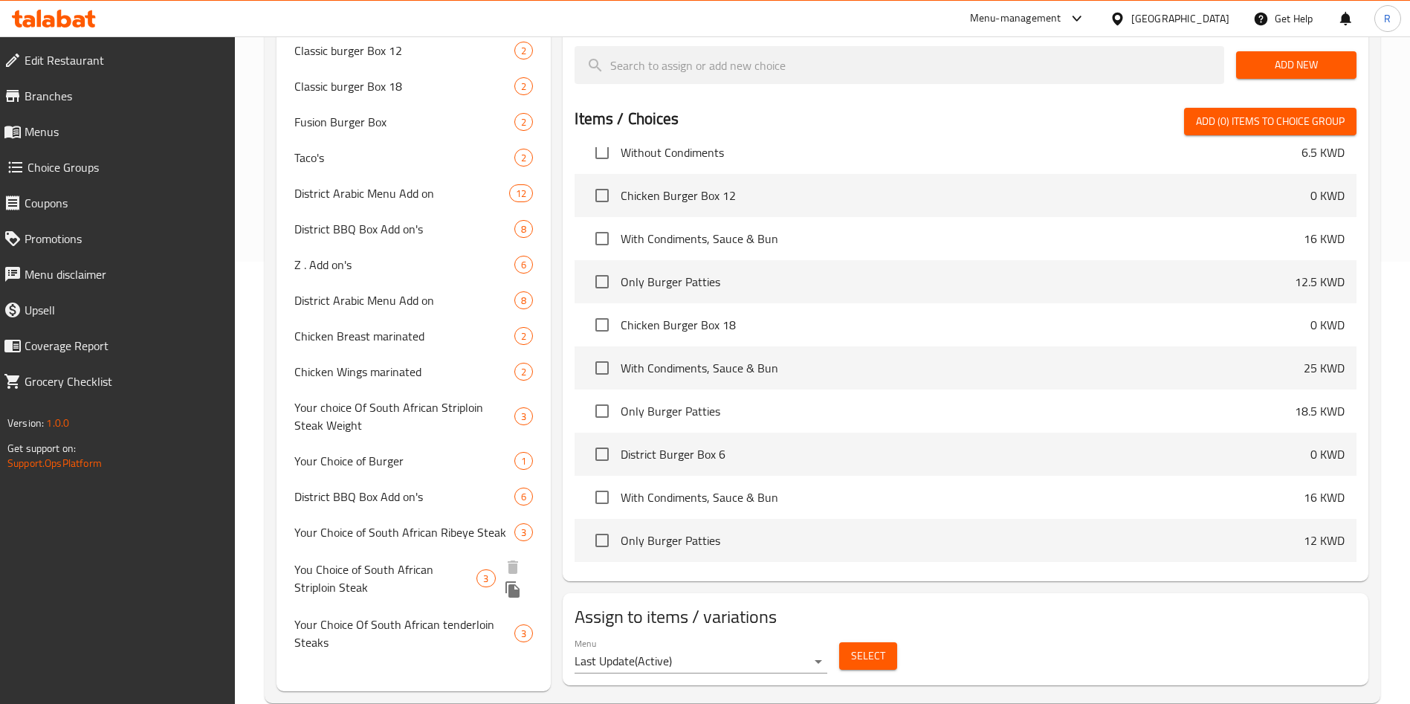
scroll to position [430, 0]
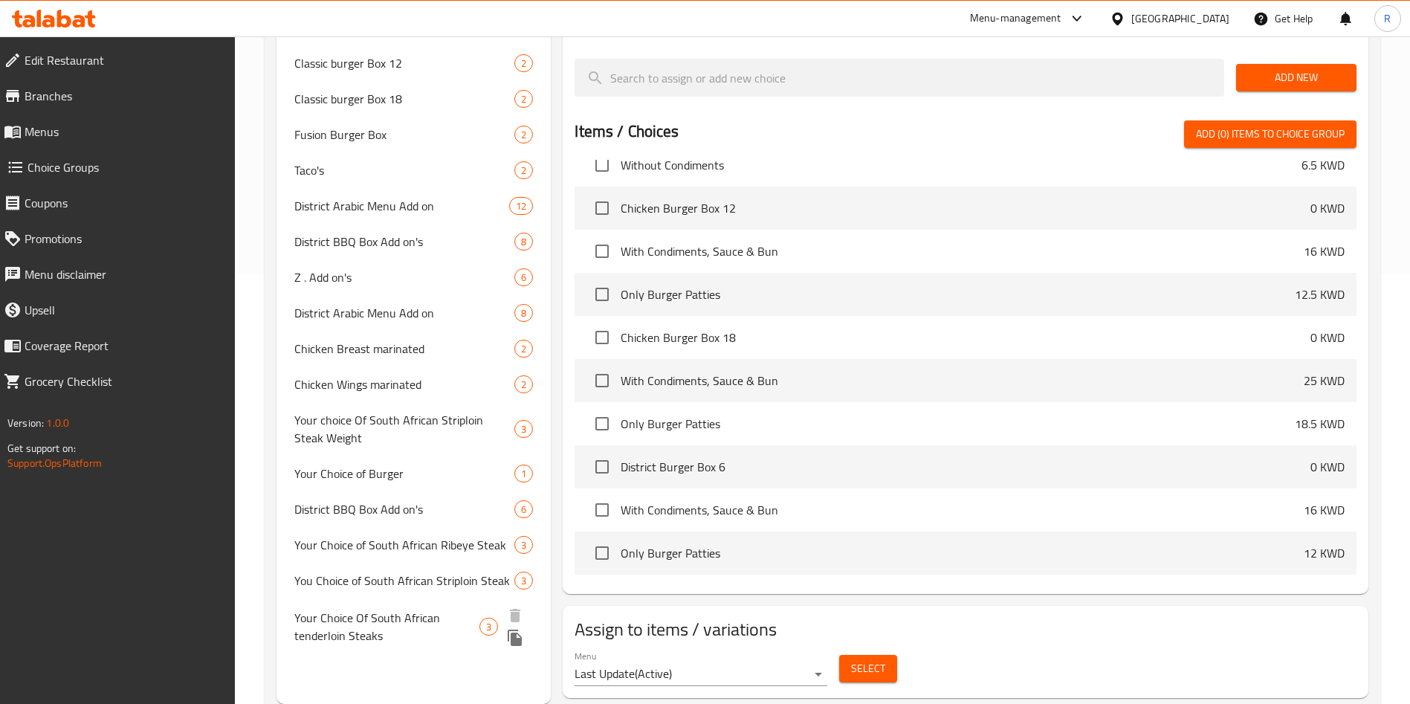
click at [426, 628] on span "Your Choice Of South African tenderloin Steaks" at bounding box center [386, 627] width 185 height 36
type input "Your Choice Of South African tenderloin Steaks"
type input "اختيارك من شرائح لحم المتن من [GEOGRAPHIC_DATA]"
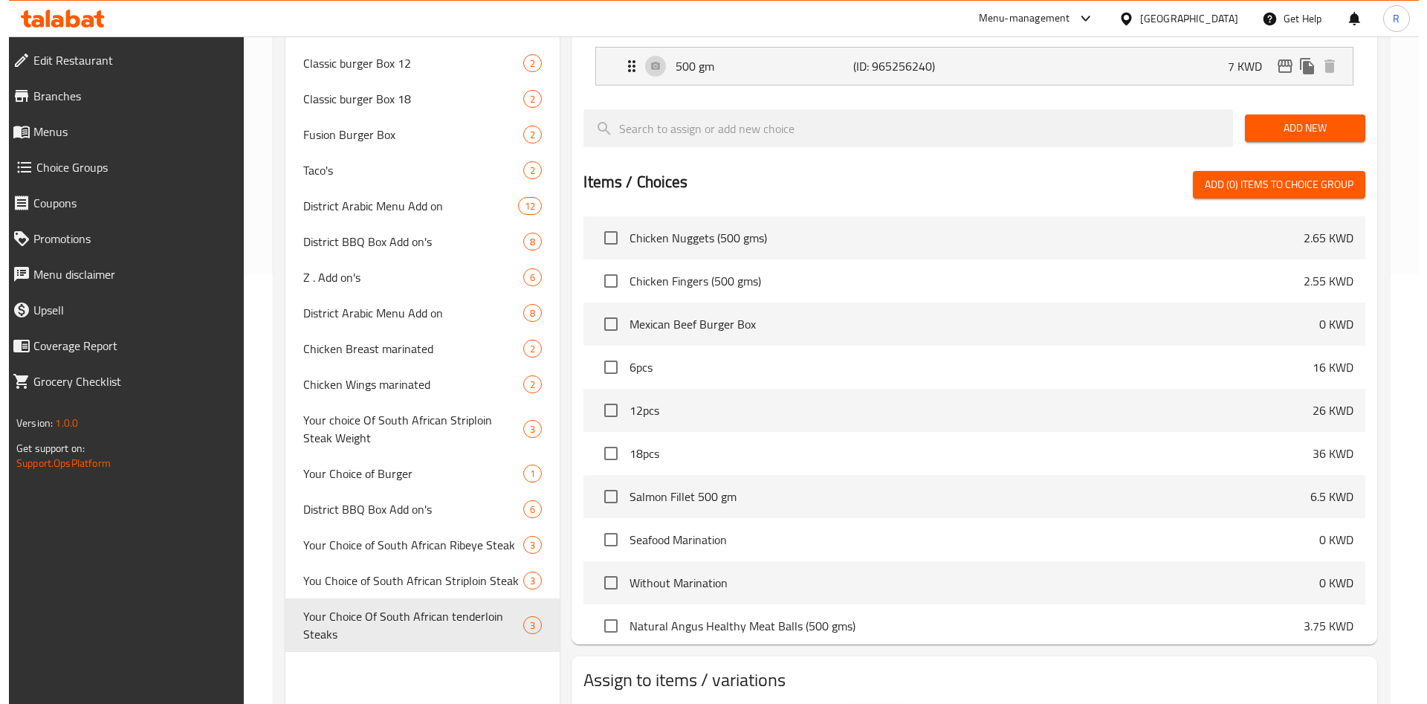
scroll to position [0, 0]
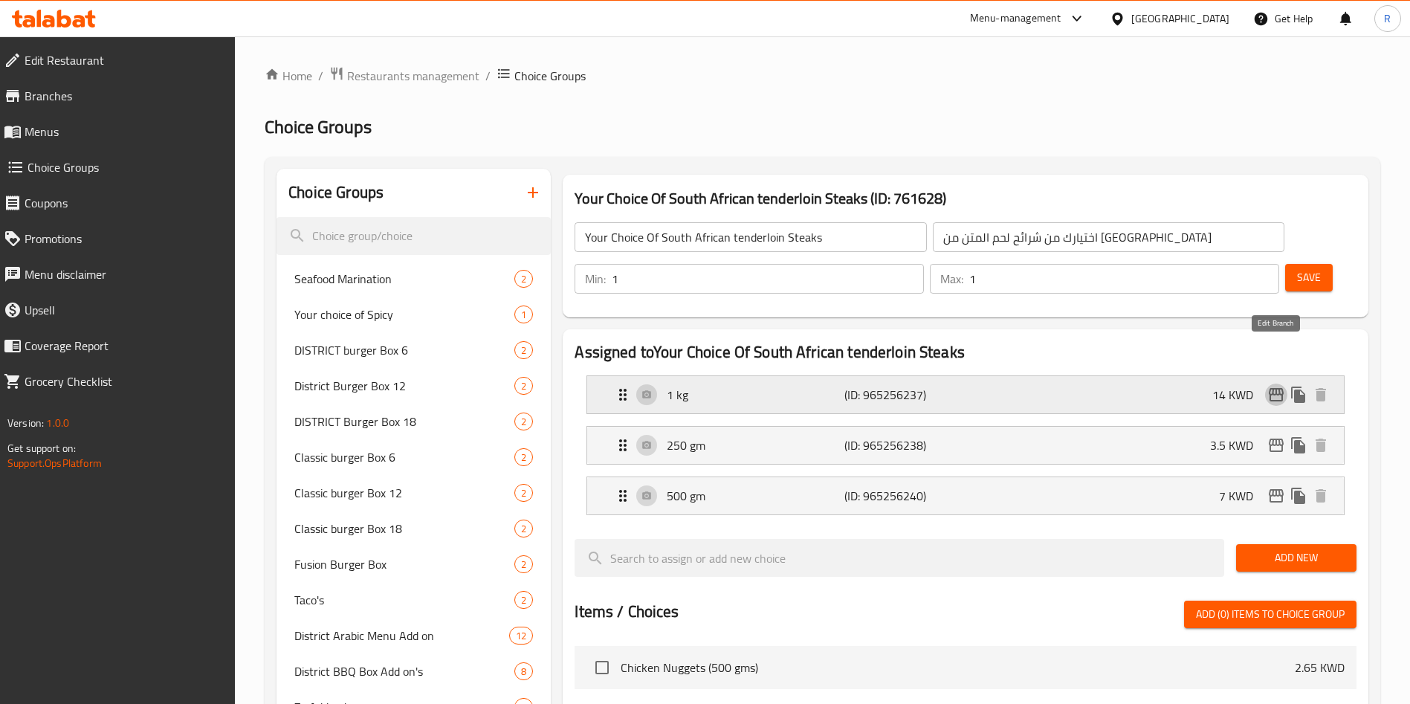
click at [1272, 386] on icon "edit" at bounding box center [1276, 395] width 18 height 18
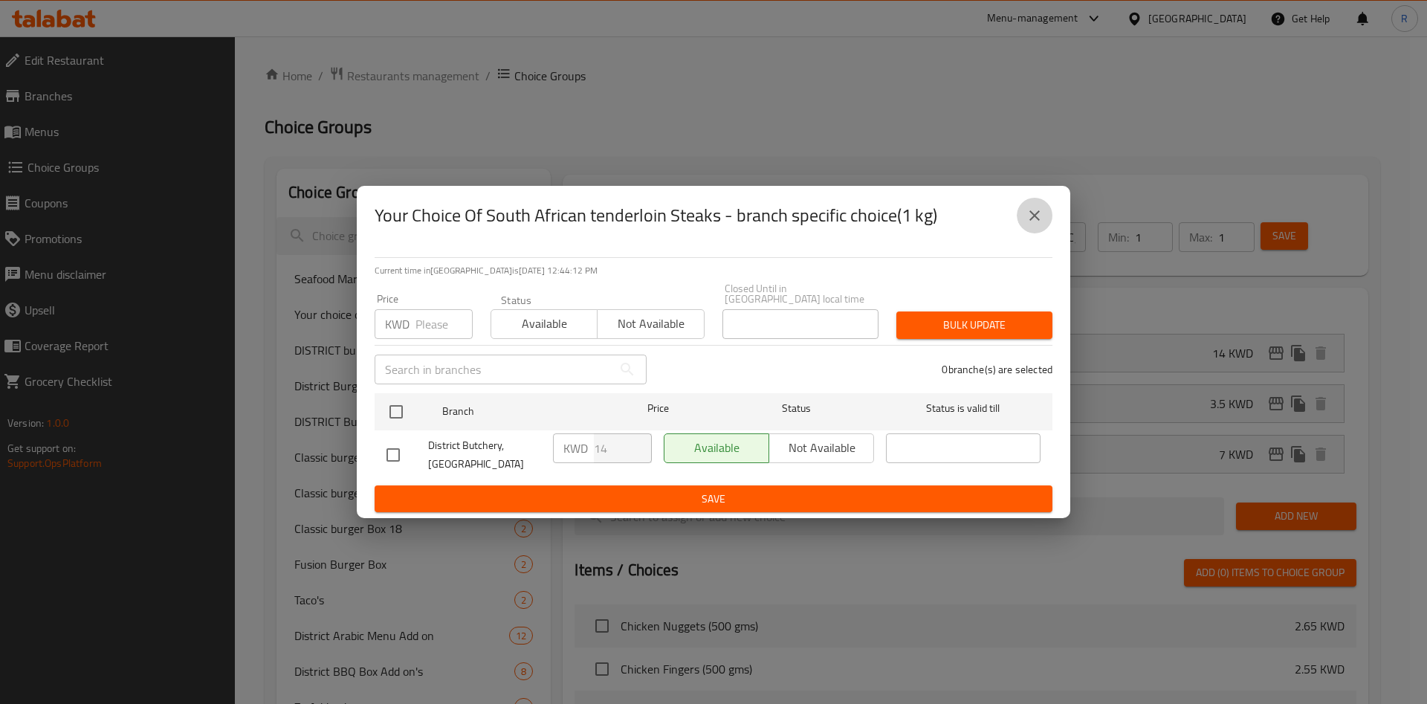
click at [1035, 223] on icon "close" at bounding box center [1035, 216] width 18 height 18
